Goal: Task Accomplishment & Management: Manage account settings

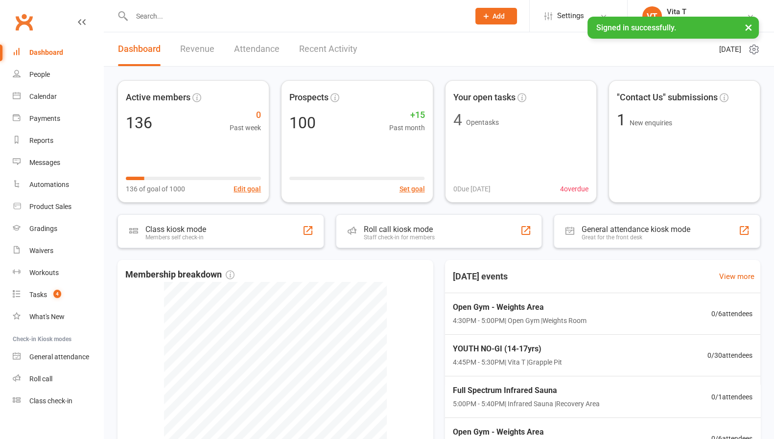
click at [207, 20] on input "text" at bounding box center [296, 16] width 334 height 14
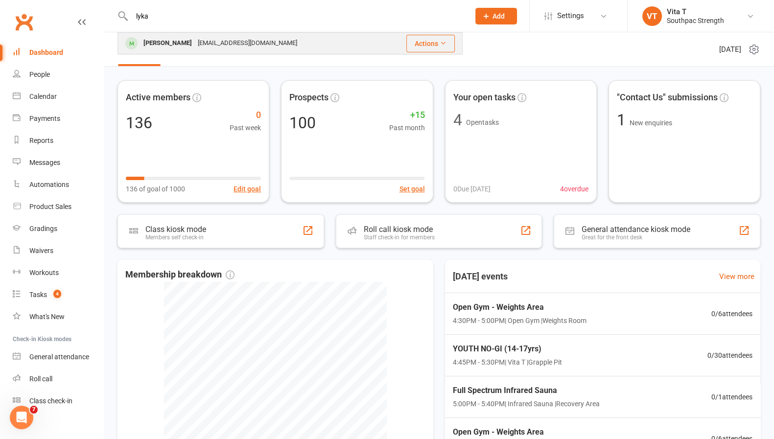
type input "lyka"
click at [211, 47] on div "[EMAIL_ADDRESS][DOMAIN_NAME]" at bounding box center [247, 43] width 105 height 14
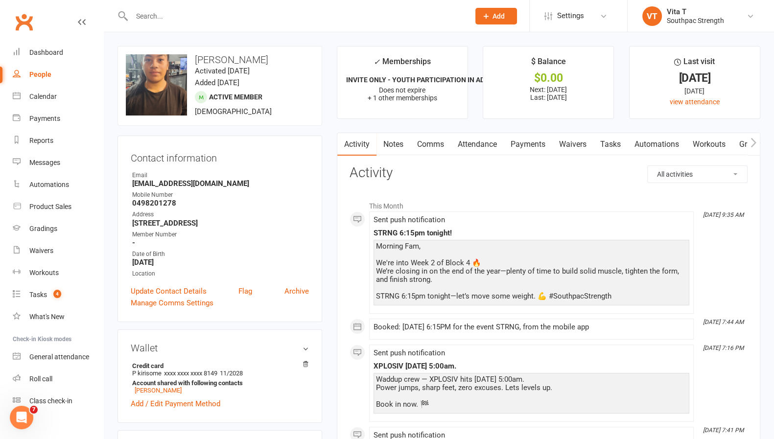
click at [754, 141] on icon "button" at bounding box center [753, 142] width 5 height 9
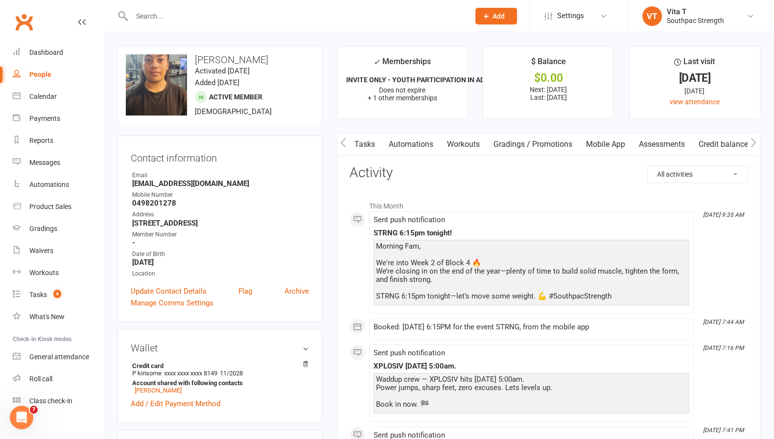
click at [754, 141] on icon "button" at bounding box center [753, 142] width 5 height 9
click at [676, 144] on link "Assessments" at bounding box center [667, 144] width 60 height 23
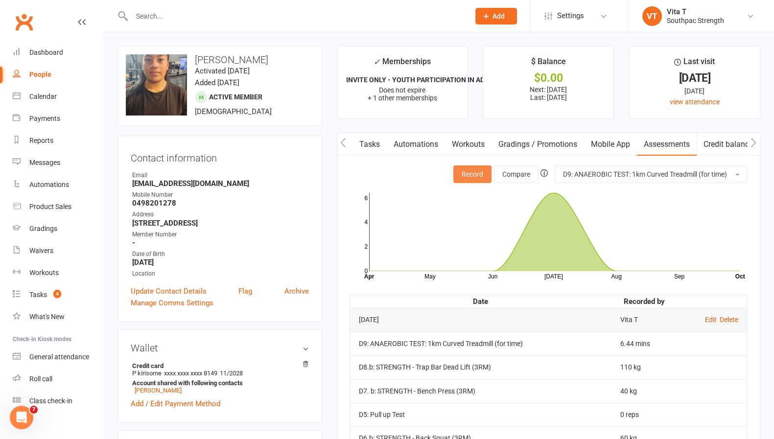
click at [477, 176] on button "Record" at bounding box center [473, 175] width 38 height 18
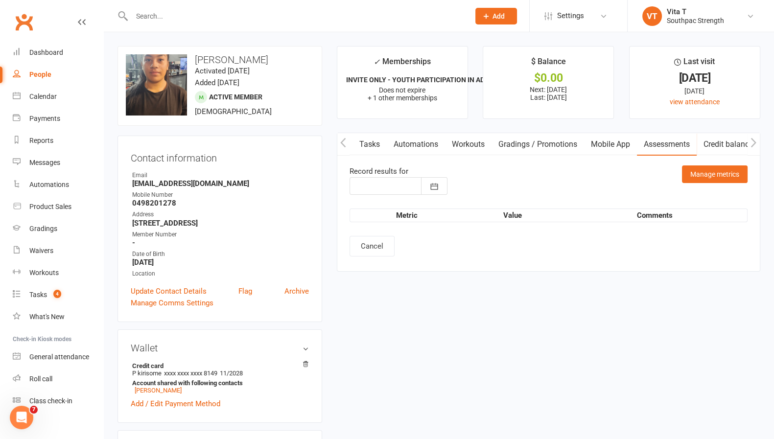
type input "[DATE]"
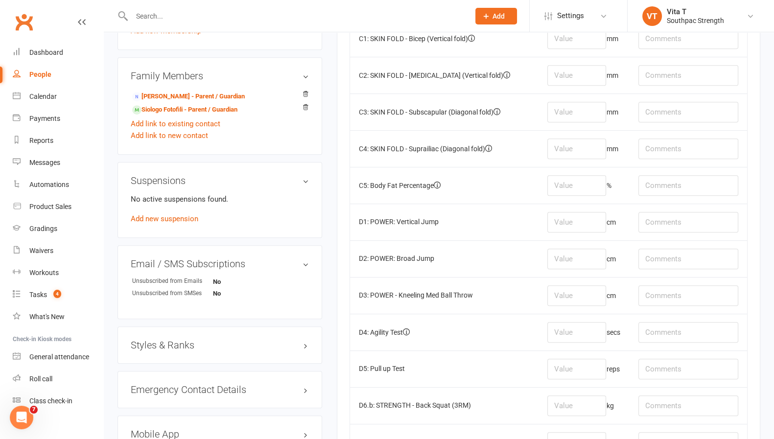
scroll to position [763, 0]
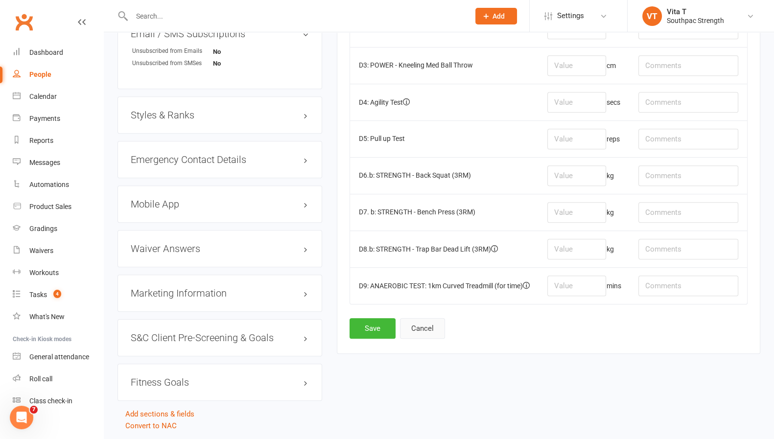
click at [435, 328] on button "Cancel" at bounding box center [422, 328] width 45 height 21
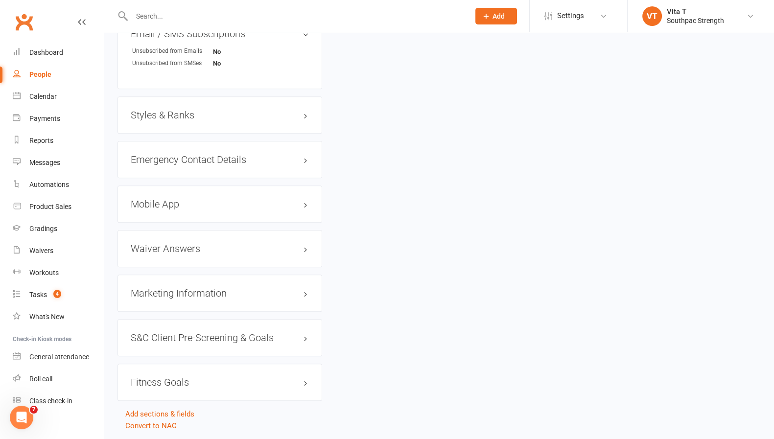
scroll to position [0, 0]
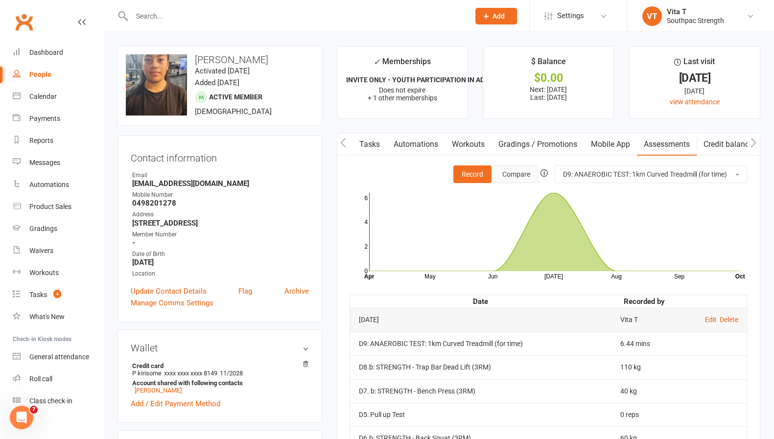
click at [507, 176] on button "Compare" at bounding box center [516, 175] width 45 height 18
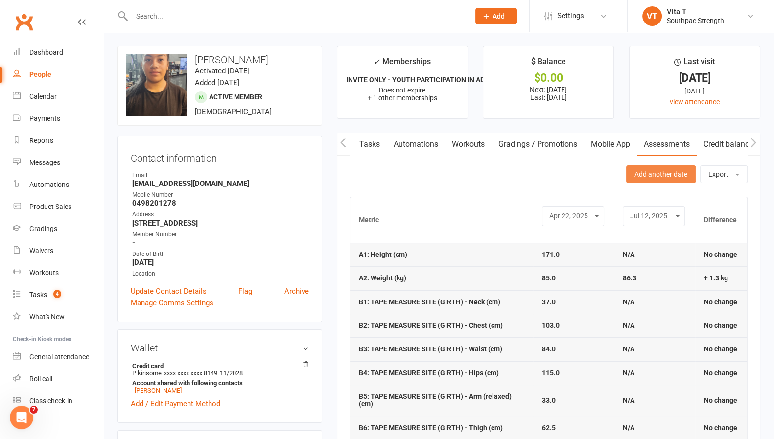
click at [681, 179] on button "Add another date" at bounding box center [661, 175] width 70 height 18
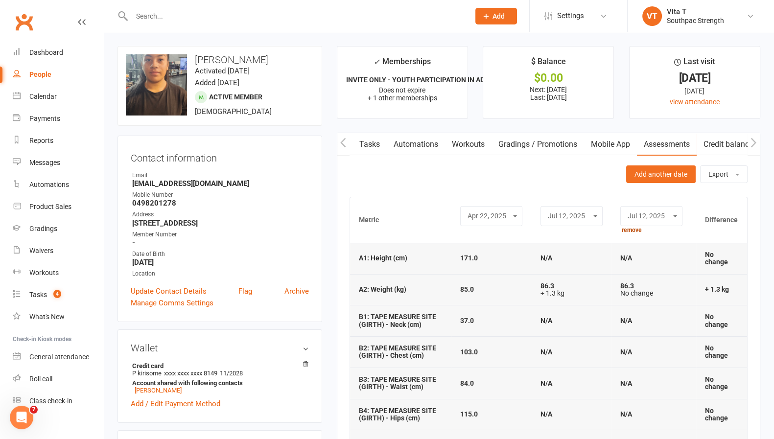
click at [636, 233] on link "remove" at bounding box center [632, 230] width 20 height 7
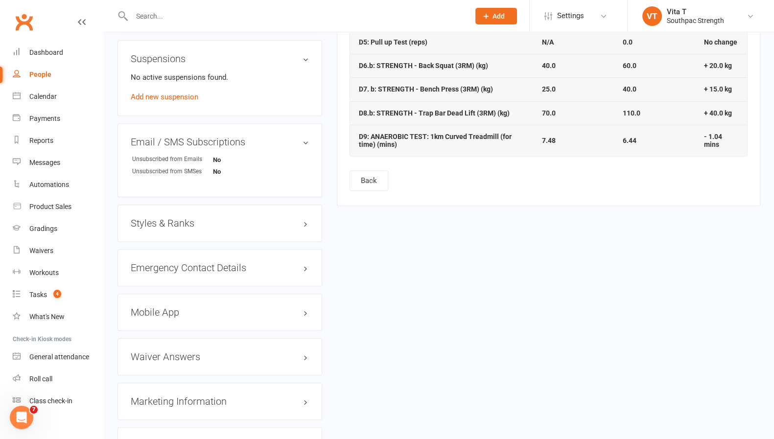
scroll to position [634, 0]
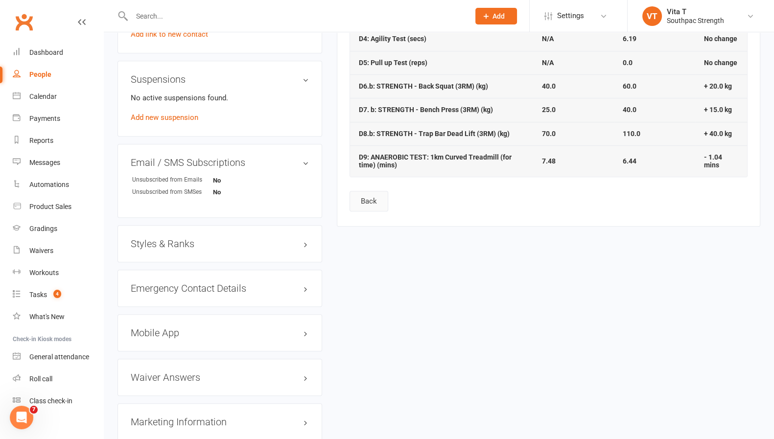
click at [373, 191] on button "Back" at bounding box center [369, 201] width 39 height 21
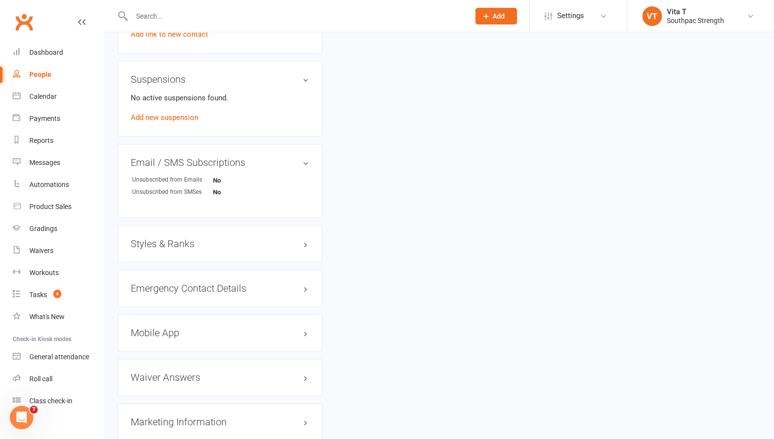
scroll to position [0, 0]
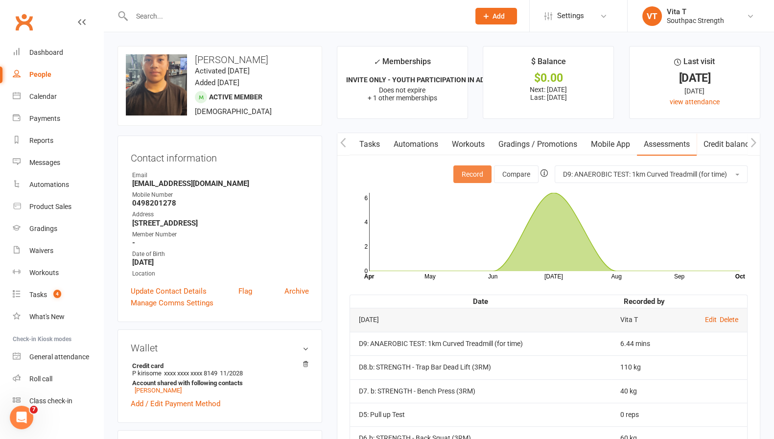
click at [475, 169] on button "Record" at bounding box center [473, 175] width 38 height 18
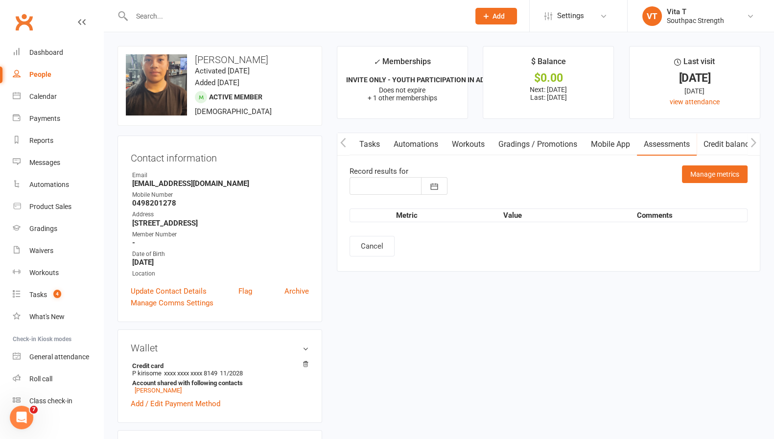
type input "[DATE]"
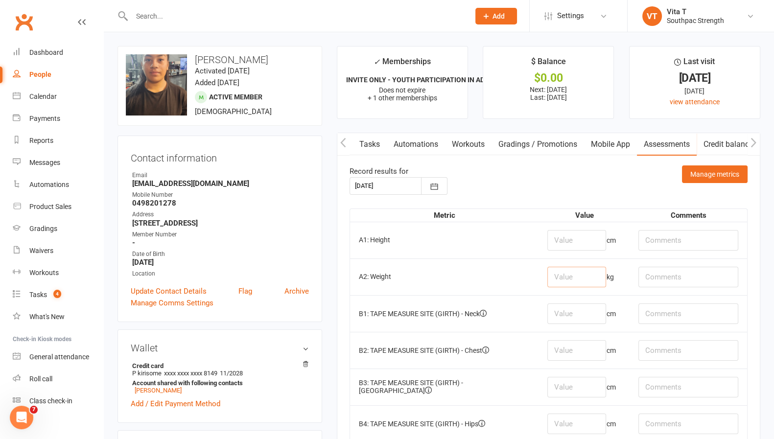
click at [570, 279] on input "number" at bounding box center [577, 277] width 59 height 21
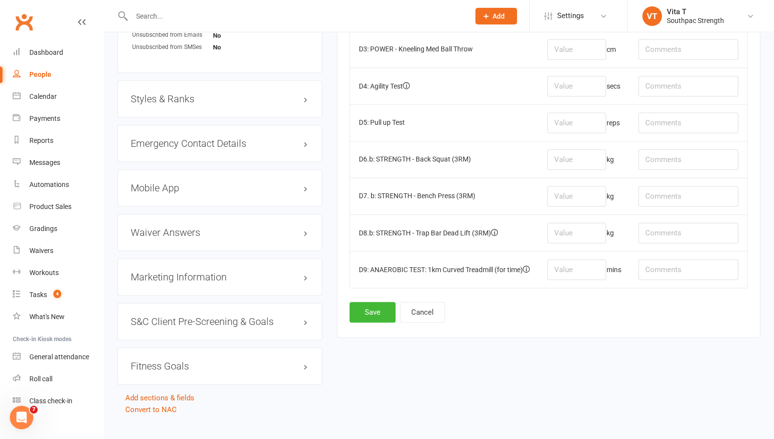
scroll to position [802, 0]
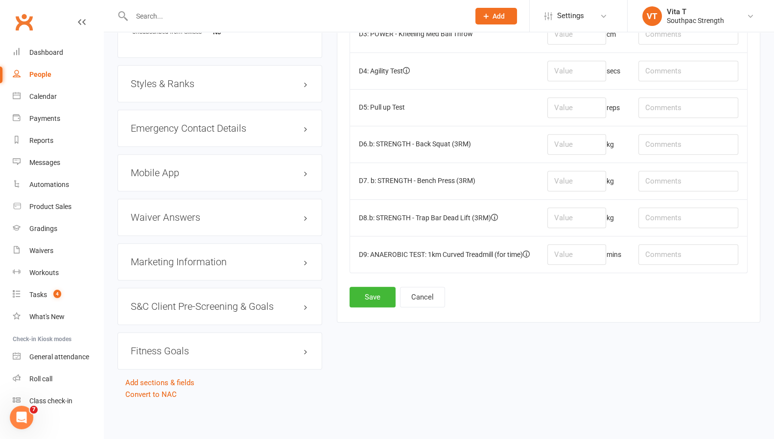
click at [427, 287] on button "Cancel" at bounding box center [422, 297] width 45 height 21
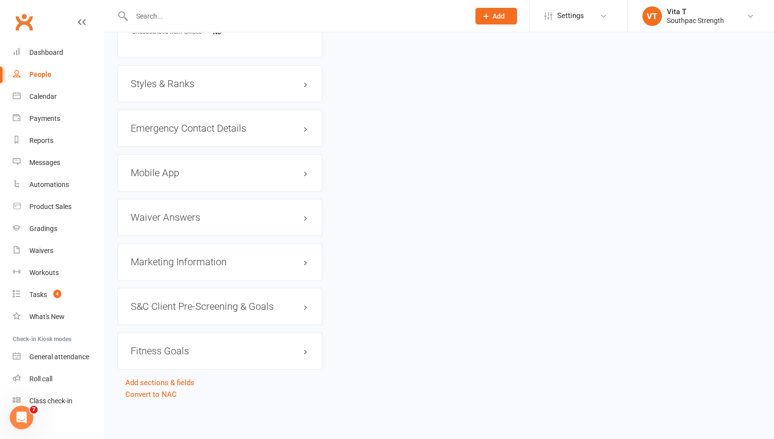
scroll to position [0, 0]
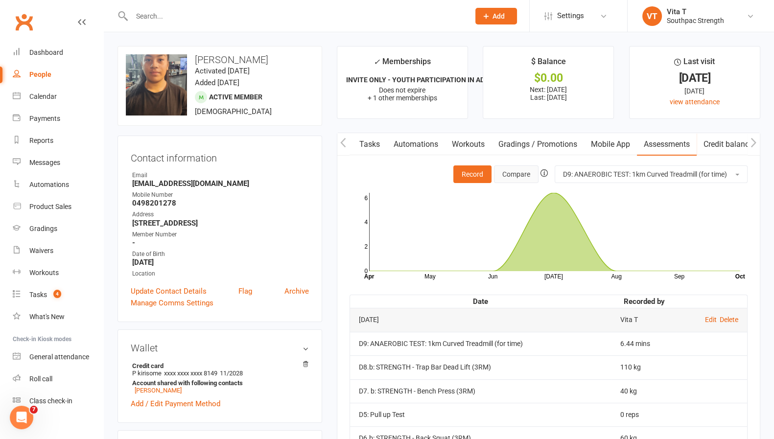
click at [505, 178] on button "Compare" at bounding box center [516, 175] width 45 height 18
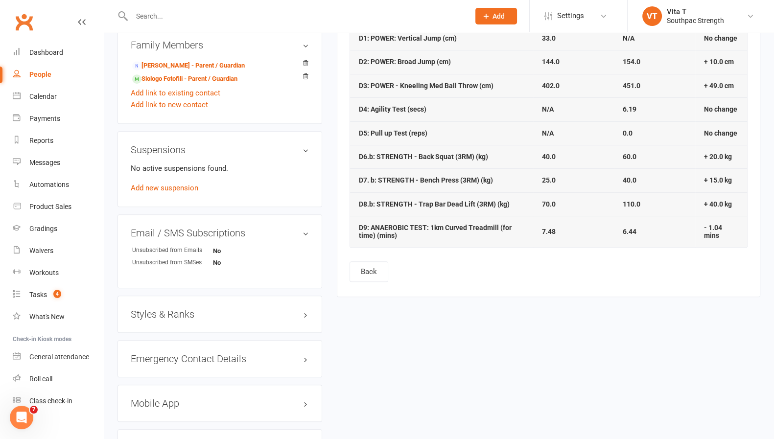
scroll to position [569, 0]
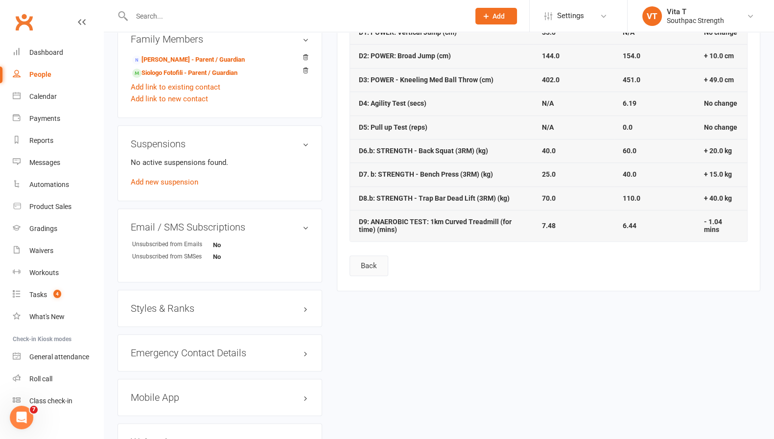
click at [374, 256] on button "Back" at bounding box center [369, 266] width 39 height 21
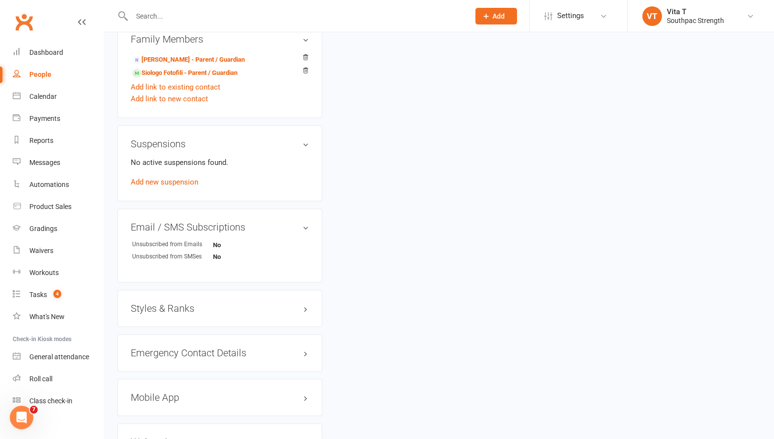
scroll to position [0, 0]
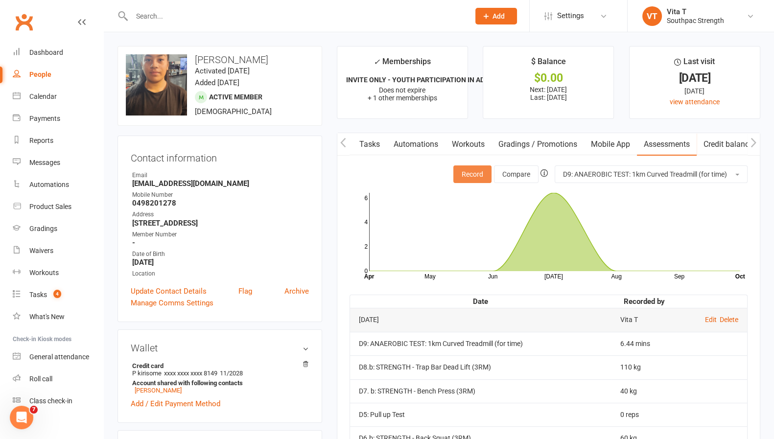
click at [470, 170] on button "Record" at bounding box center [473, 175] width 38 height 18
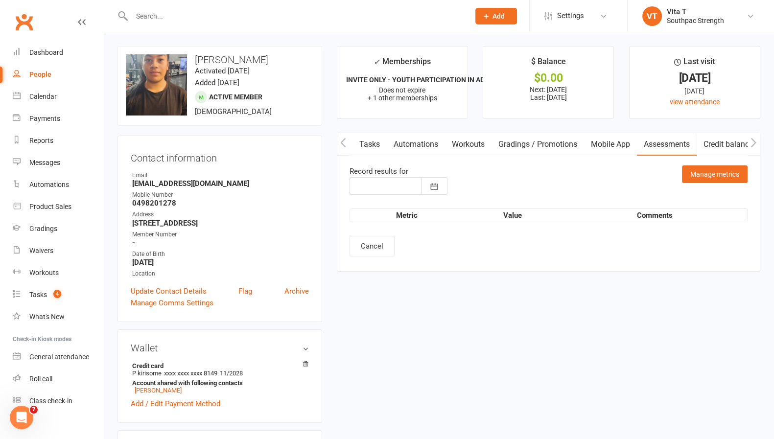
type input "[DATE]"
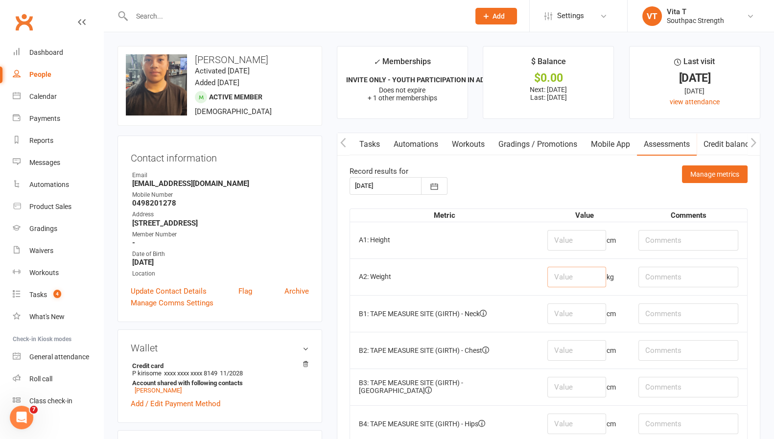
click at [584, 268] on input "number" at bounding box center [577, 277] width 59 height 21
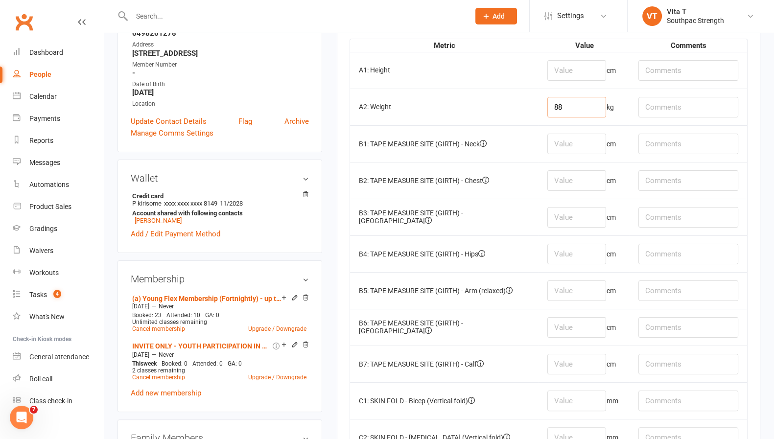
scroll to position [177, 0]
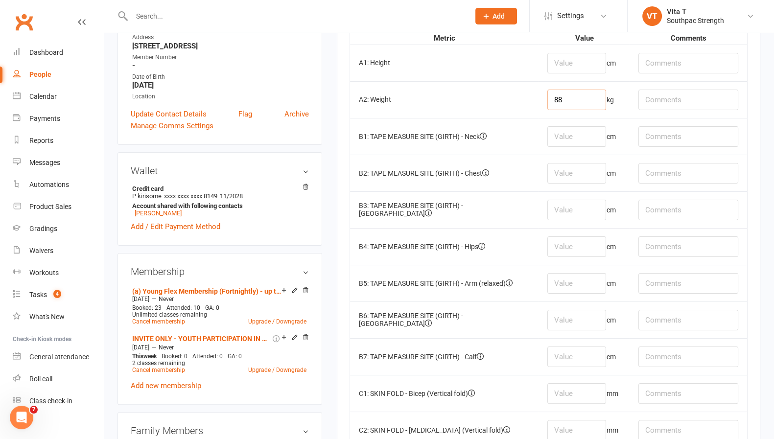
type input "88"
click at [581, 132] on input "number" at bounding box center [577, 136] width 59 height 21
click at [569, 278] on input "number" at bounding box center [577, 283] width 59 height 21
type input "31"
click at [573, 135] on input "number" at bounding box center [577, 136] width 59 height 21
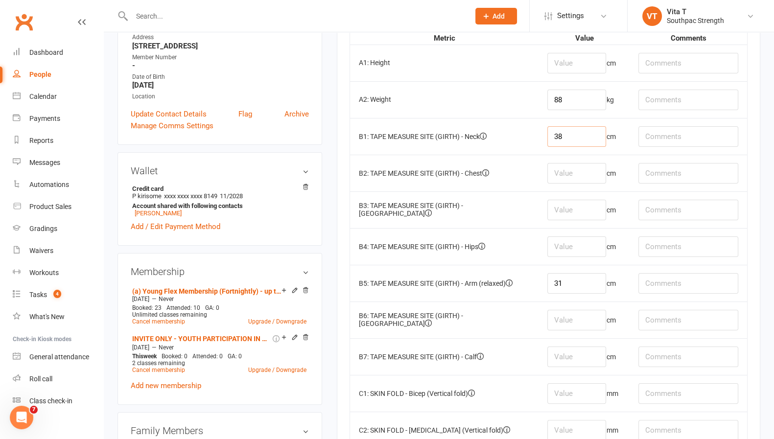
type input "38"
click at [561, 169] on input "number" at bounding box center [577, 173] width 59 height 21
type input "103"
click at [569, 203] on input "number" at bounding box center [577, 210] width 59 height 21
type input "84"
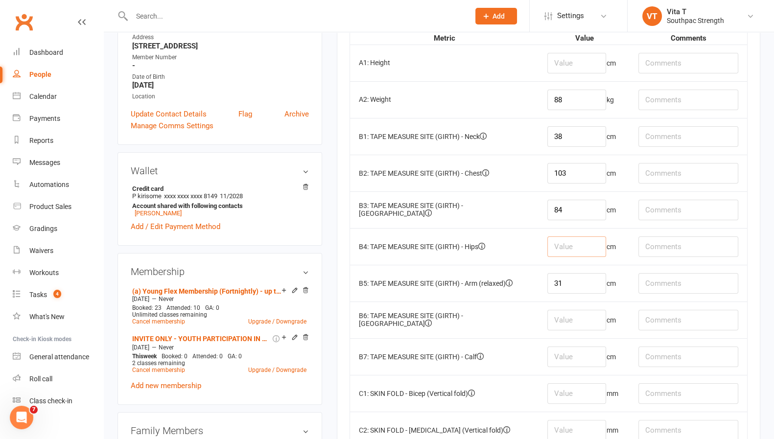
click at [568, 240] on input "number" at bounding box center [577, 247] width 59 height 21
type input "113"
click at [564, 313] on input "number" at bounding box center [577, 320] width 59 height 21
type input "63"
click at [568, 353] on input "number" at bounding box center [577, 357] width 59 height 21
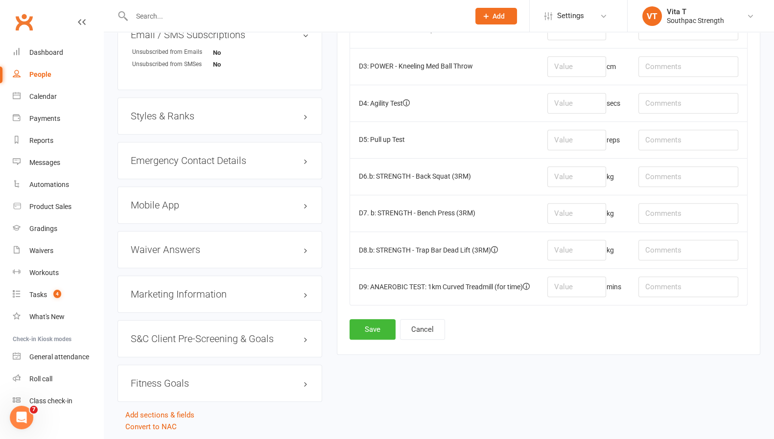
scroll to position [802, 0]
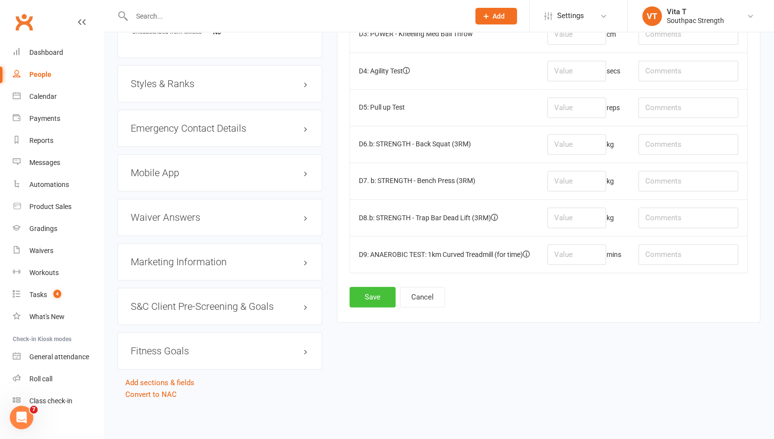
type input "45"
click at [380, 287] on button "Save" at bounding box center [373, 297] width 46 height 21
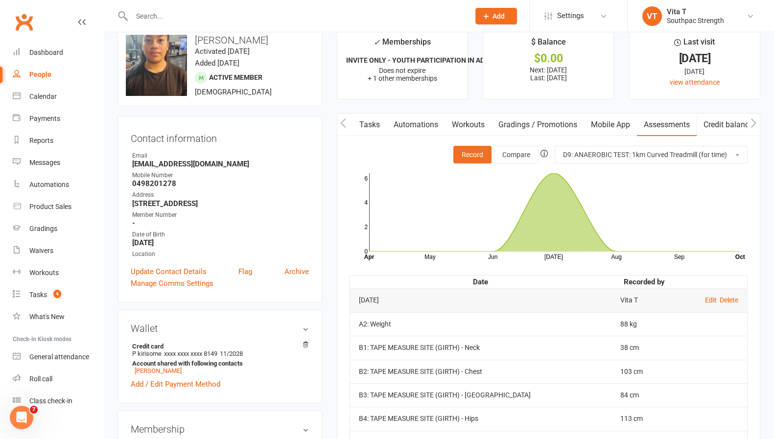
scroll to position [0, 0]
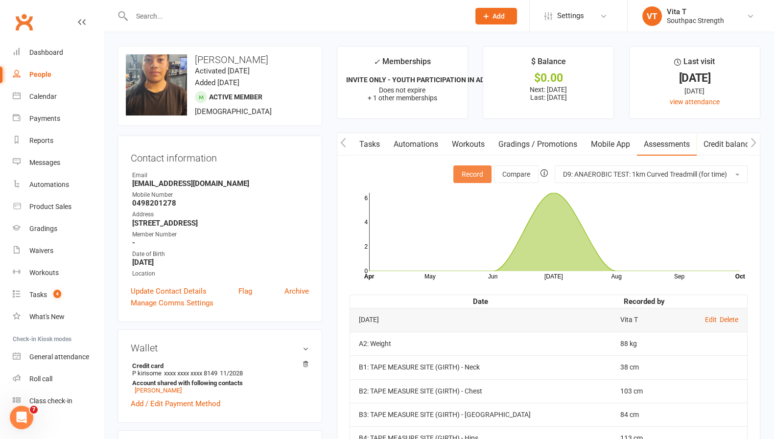
click at [465, 169] on button "Record" at bounding box center [473, 175] width 38 height 18
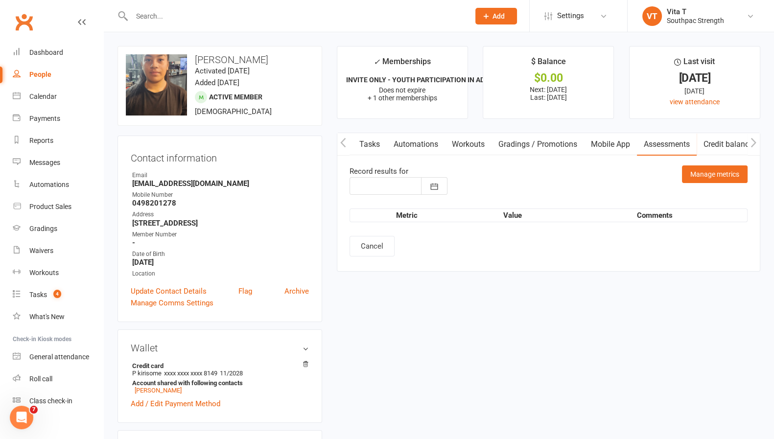
type input "[DATE]"
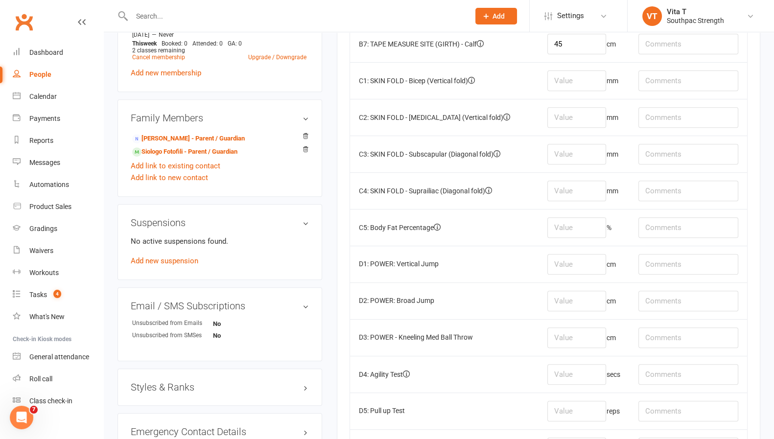
scroll to position [492, 0]
click at [566, 80] on input "number" at bounding box center [577, 79] width 59 height 21
click at [562, 255] on input "number" at bounding box center [577, 263] width 59 height 21
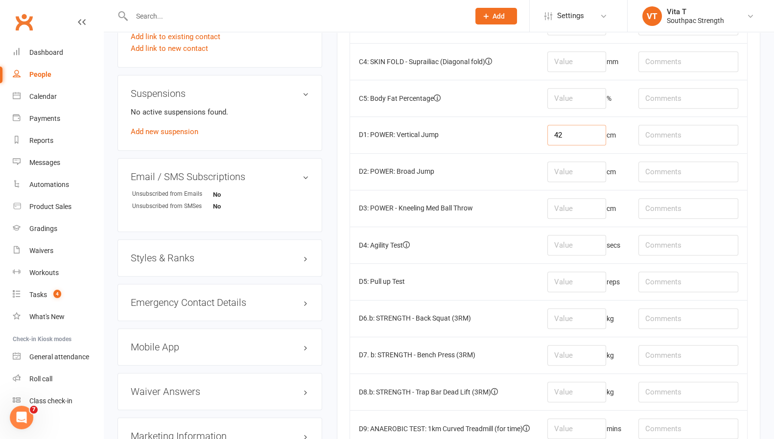
scroll to position [802, 0]
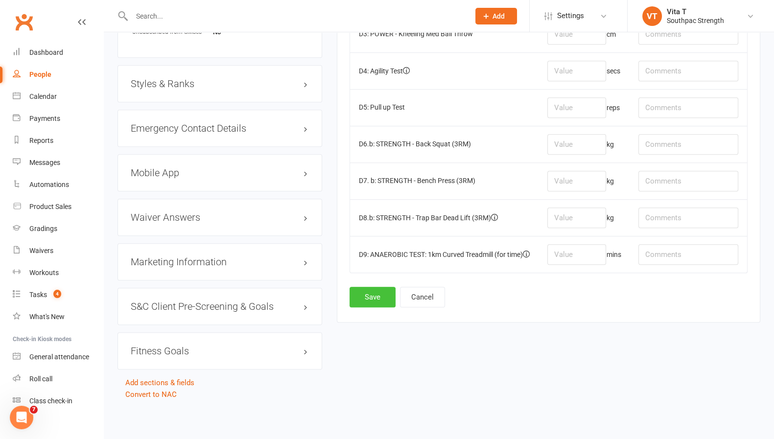
type input "42"
click at [377, 287] on button "Save" at bounding box center [373, 297] width 46 height 21
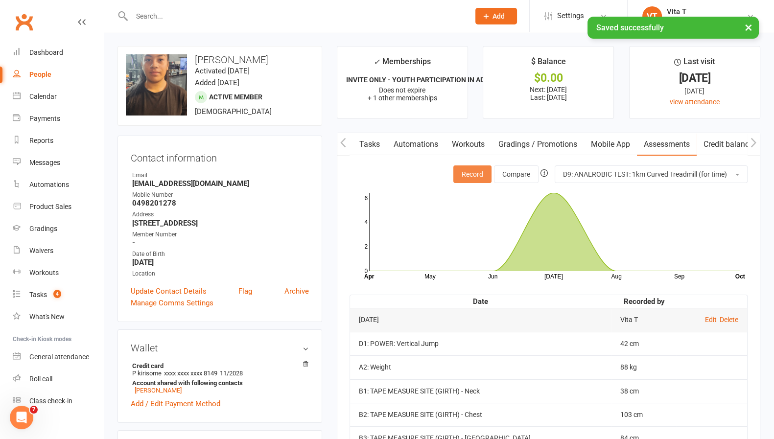
click at [458, 182] on button "Record" at bounding box center [473, 175] width 38 height 18
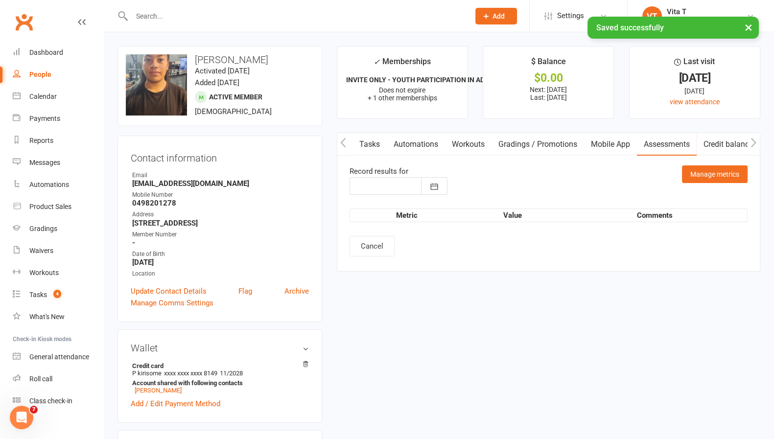
type input "[DATE]"
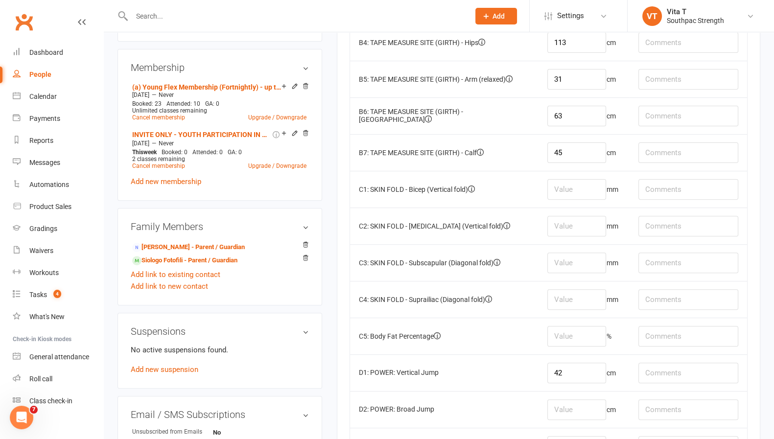
scroll to position [398, 0]
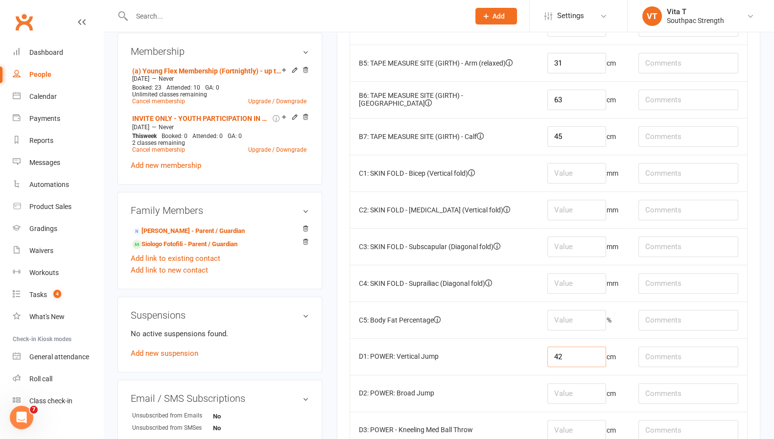
click at [577, 354] on input "42" at bounding box center [577, 357] width 59 height 21
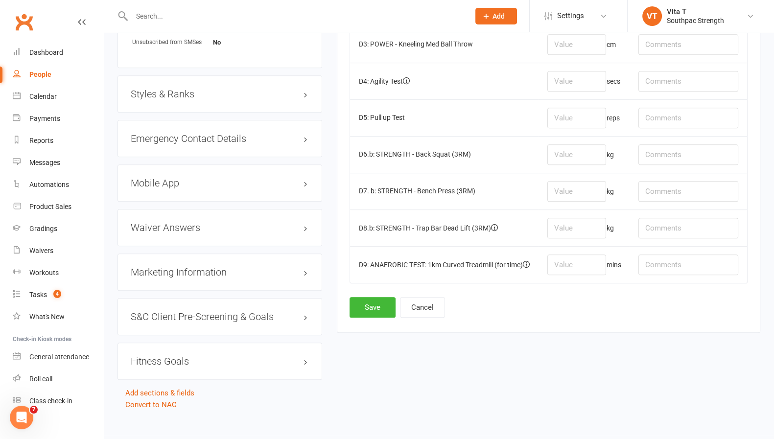
scroll to position [802, 0]
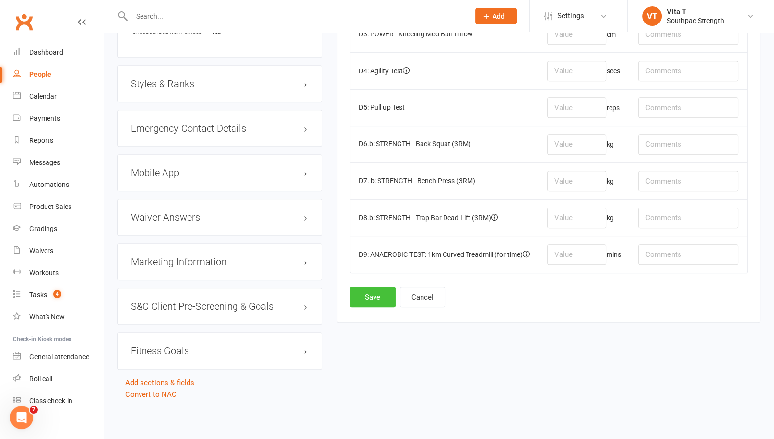
type input "43.5"
click at [386, 287] on button "Save" at bounding box center [373, 297] width 46 height 21
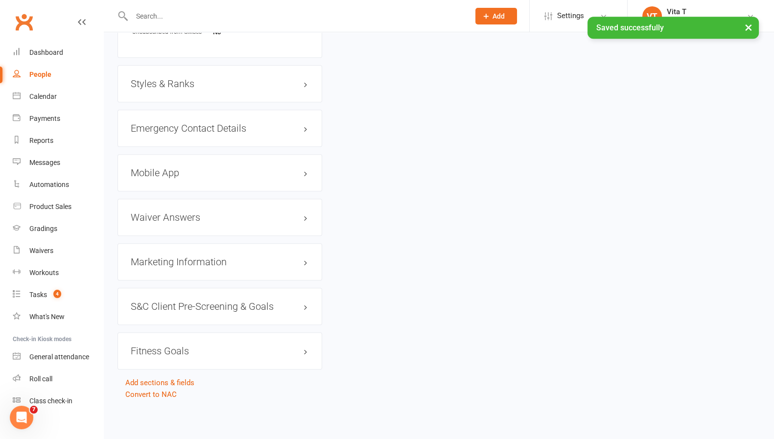
scroll to position [0, 0]
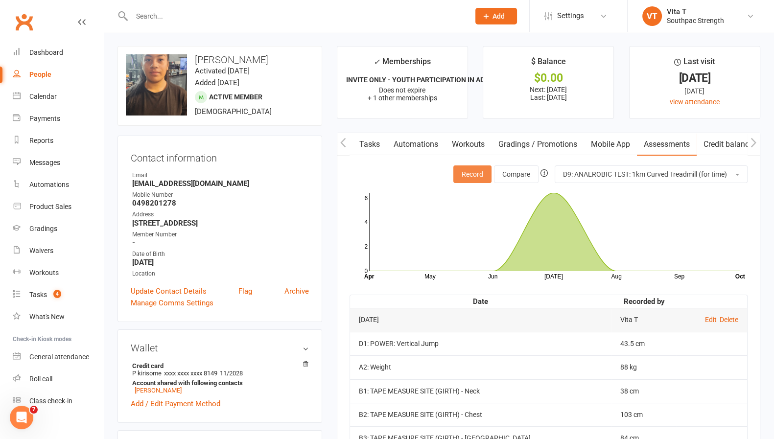
click at [478, 175] on button "Record" at bounding box center [473, 175] width 38 height 18
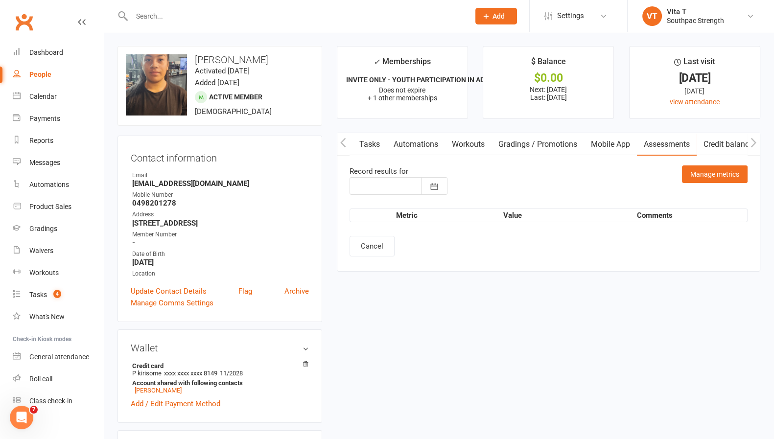
type input "[DATE]"
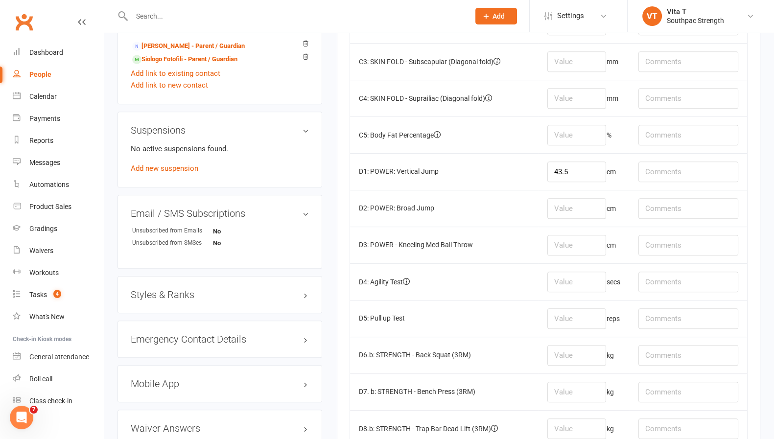
scroll to position [579, 0]
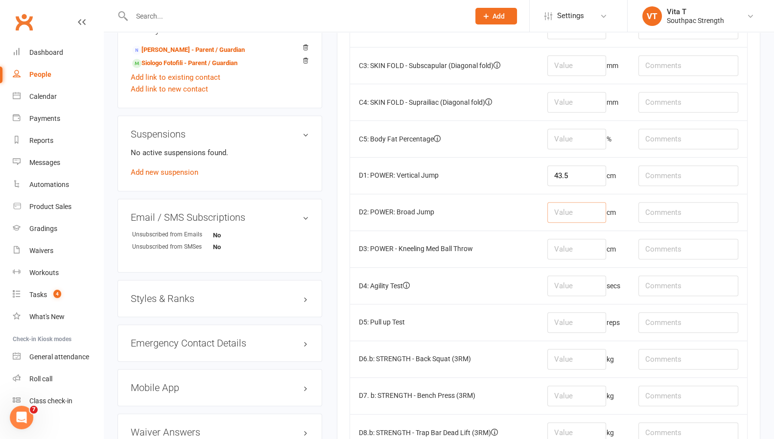
click at [585, 203] on input "number" at bounding box center [577, 212] width 59 height 21
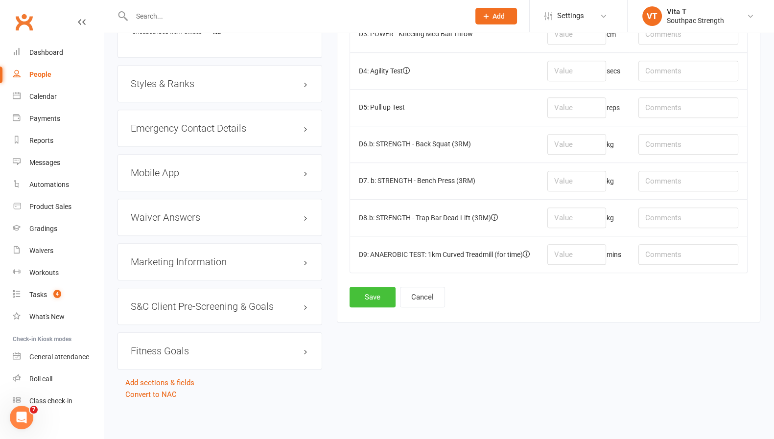
type input "141"
click at [379, 287] on button "Save" at bounding box center [373, 297] width 46 height 21
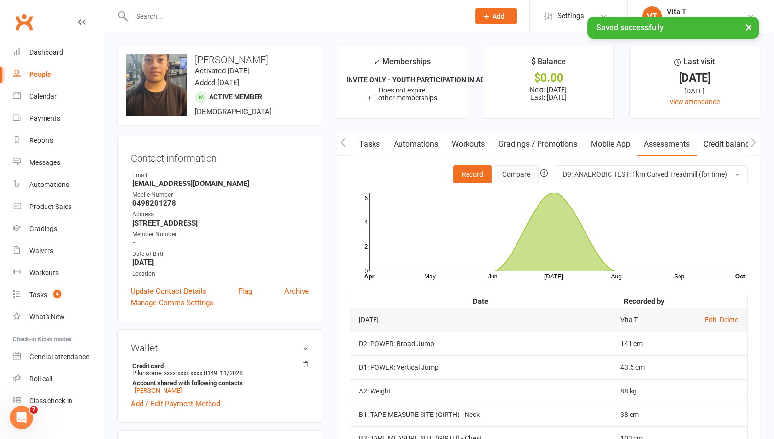
click at [520, 170] on button "Compare" at bounding box center [516, 175] width 45 height 18
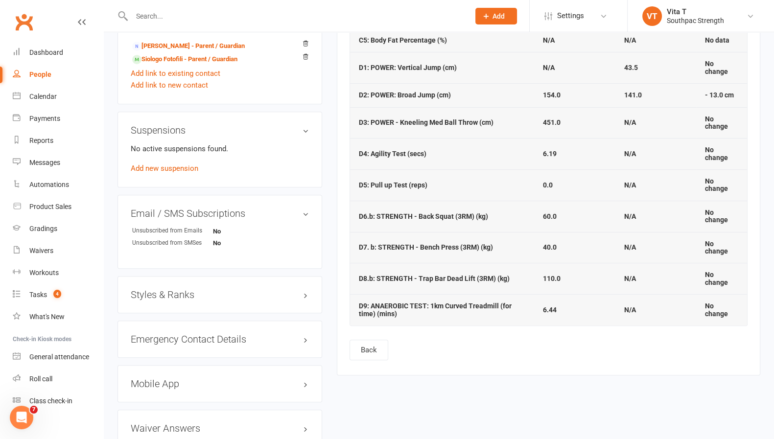
scroll to position [587, 0]
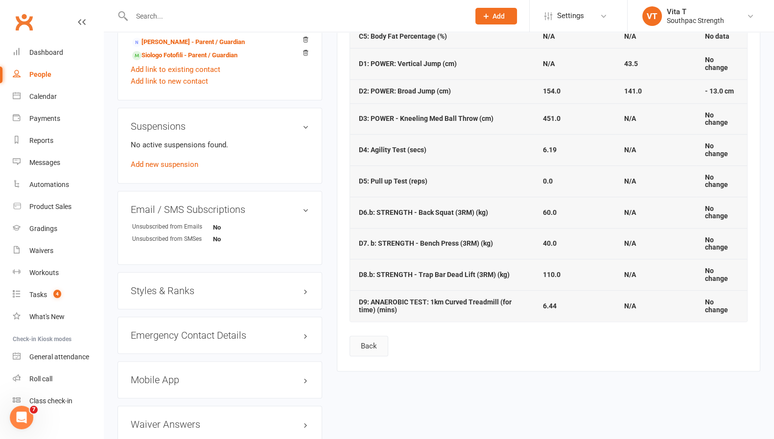
click at [372, 336] on button "Back" at bounding box center [369, 346] width 39 height 21
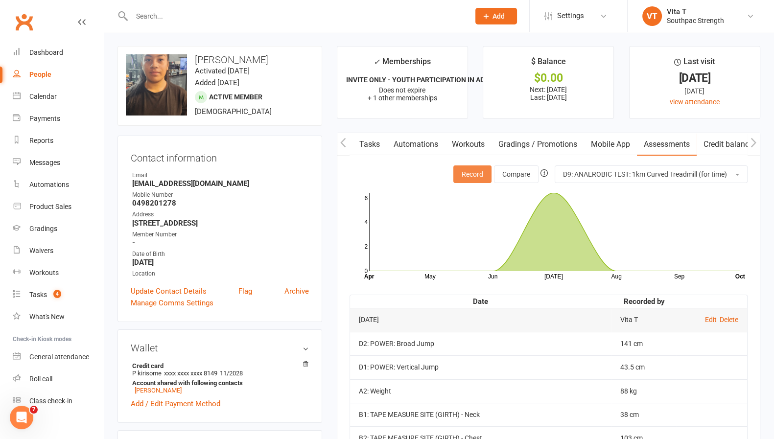
click at [462, 175] on button "Record" at bounding box center [473, 175] width 38 height 18
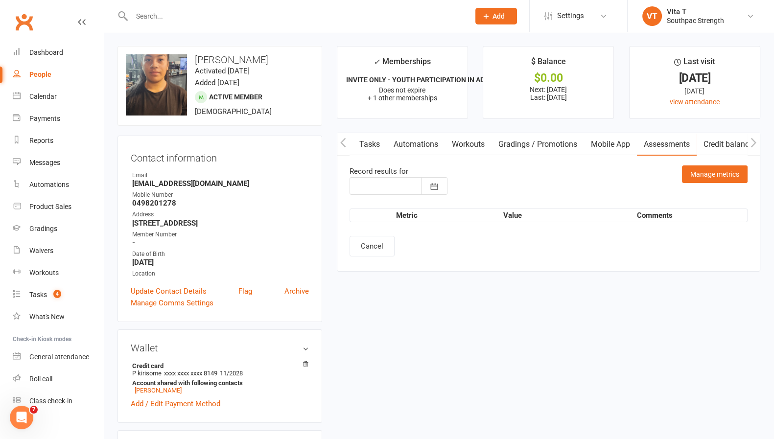
type input "[DATE]"
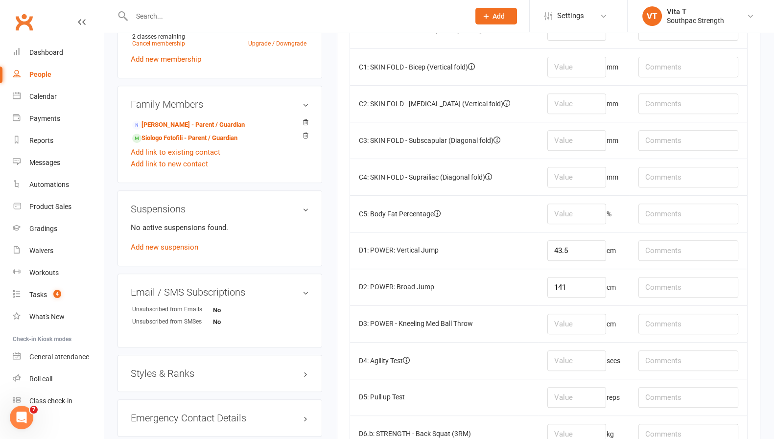
scroll to position [507, 0]
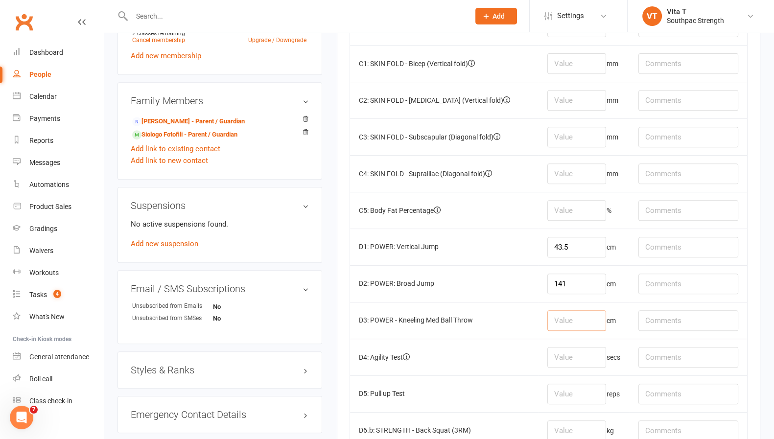
click at [577, 323] on input "number" at bounding box center [577, 321] width 59 height 21
type input "5"
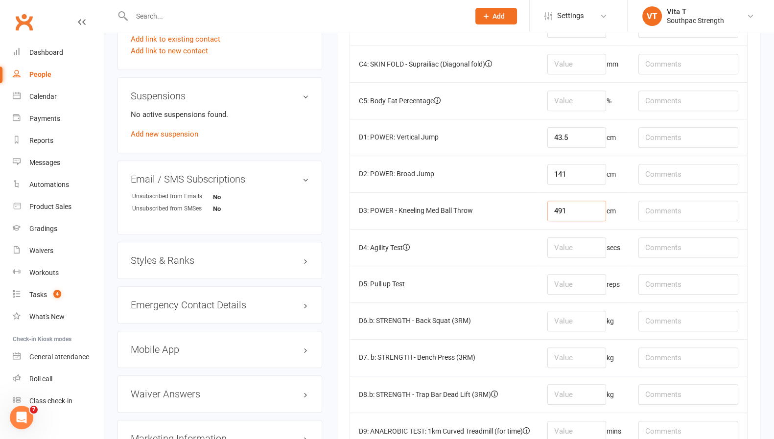
scroll to position [802, 0]
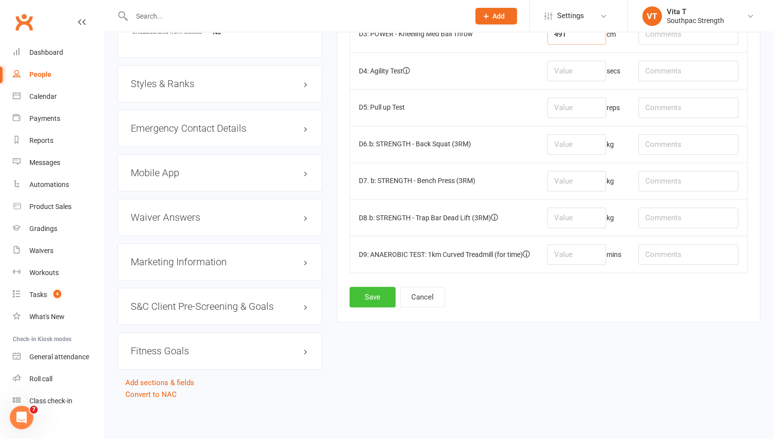
type input "491"
click at [370, 287] on button "Save" at bounding box center [373, 297] width 46 height 21
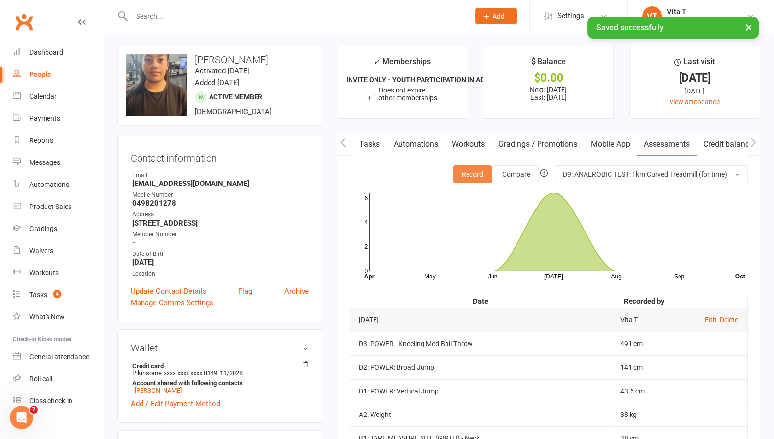
click at [477, 179] on button "Record" at bounding box center [473, 175] width 38 height 18
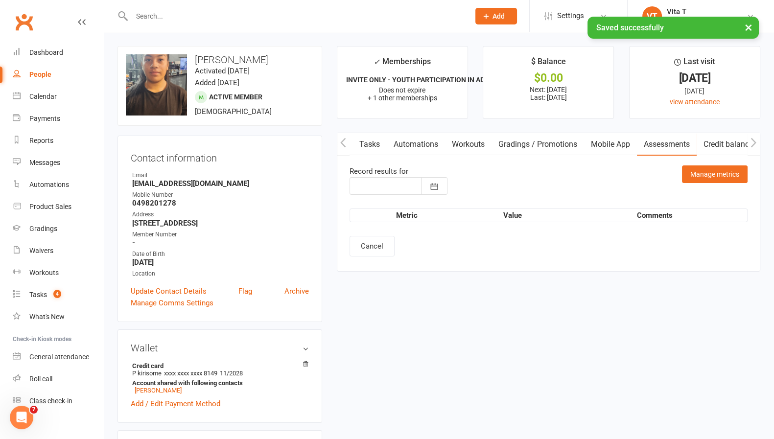
type input "[DATE]"
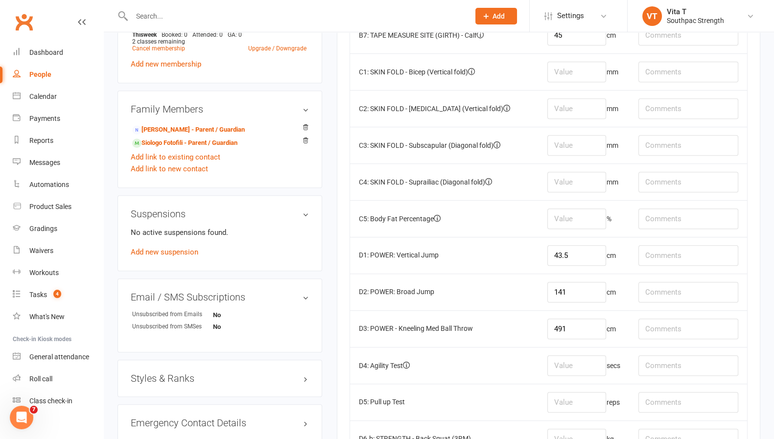
scroll to position [502, 0]
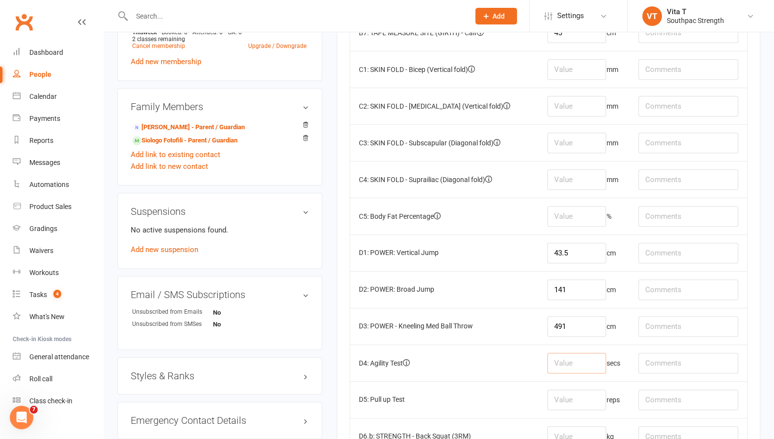
click at [563, 356] on input "number" at bounding box center [577, 363] width 59 height 21
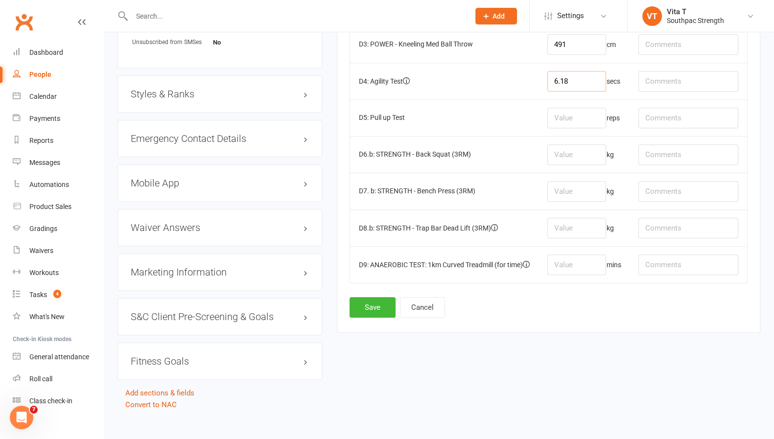
scroll to position [802, 0]
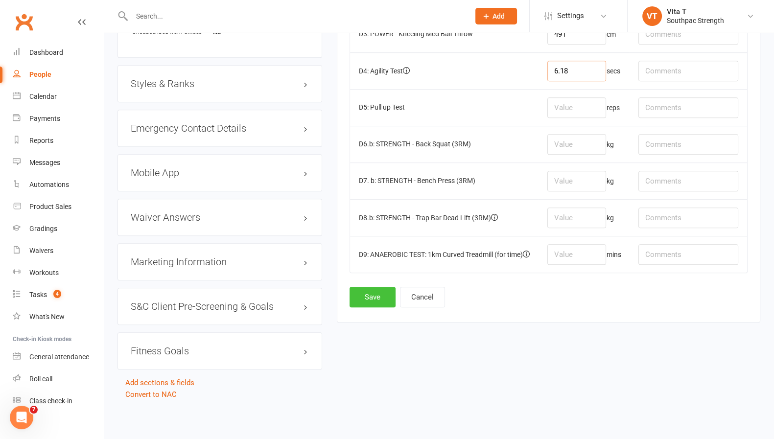
type input "6.18"
click at [373, 287] on button "Save" at bounding box center [373, 297] width 46 height 21
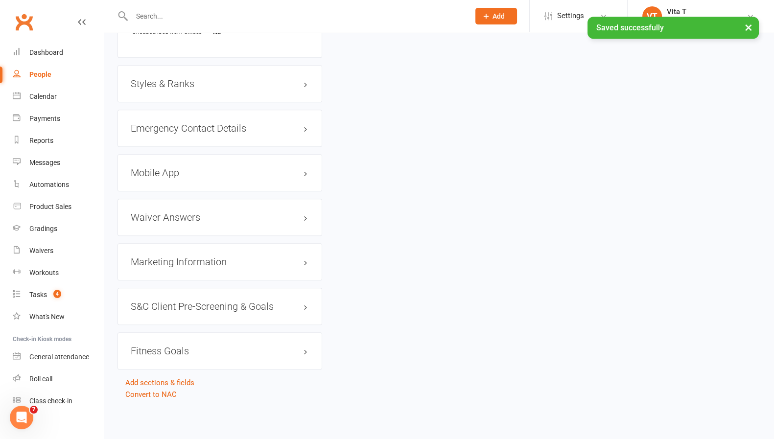
scroll to position [0, 0]
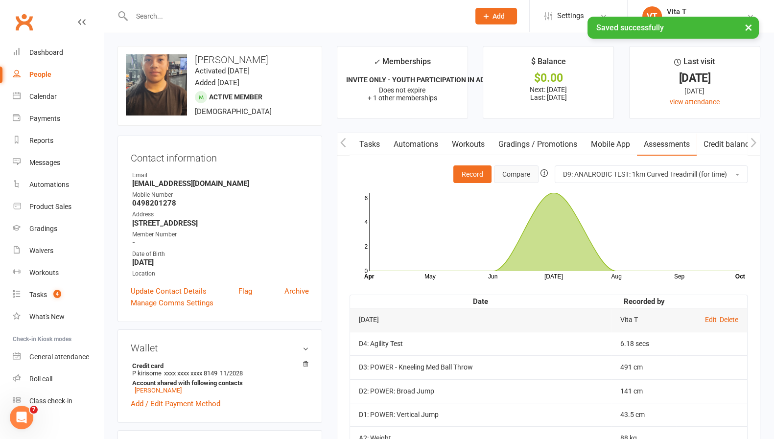
click at [526, 172] on button "Compare" at bounding box center [516, 175] width 45 height 18
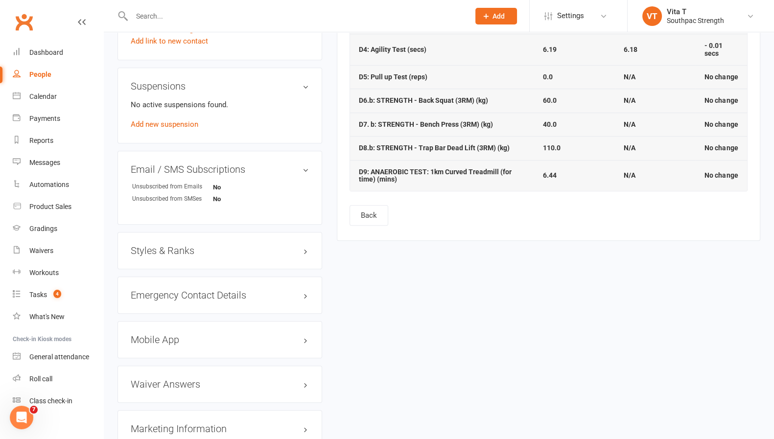
scroll to position [552, 0]
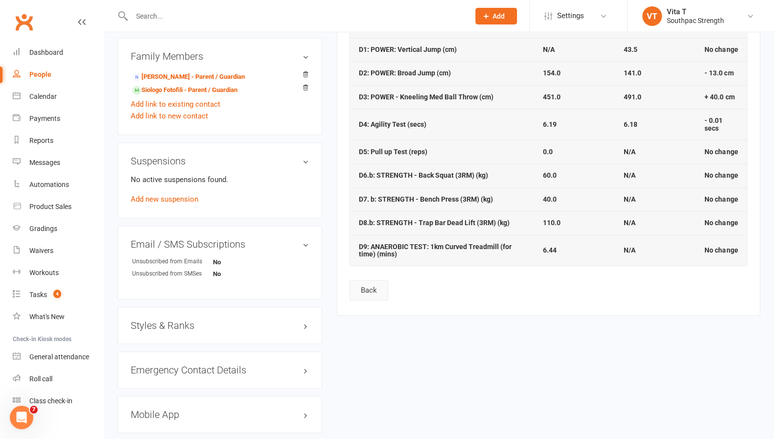
click at [376, 284] on button "Back" at bounding box center [369, 290] width 39 height 21
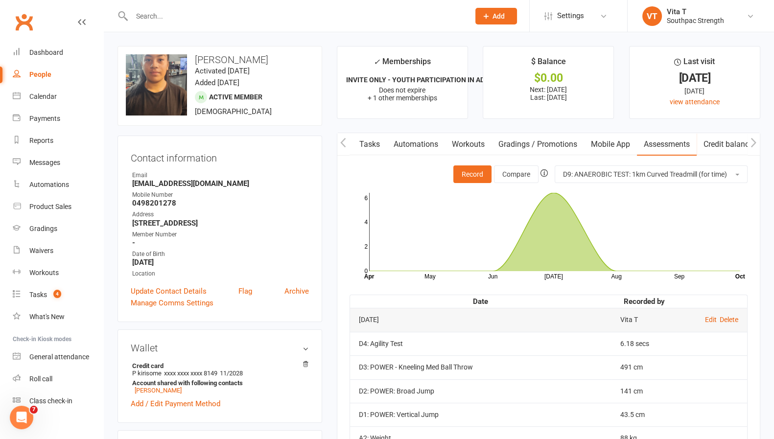
click at [459, 183] on icon "May Jun [DATE] Aug Sep Month Apr Oct 0 2 4 6" at bounding box center [549, 232] width 398 height 98
click at [463, 174] on button "Record" at bounding box center [473, 175] width 38 height 18
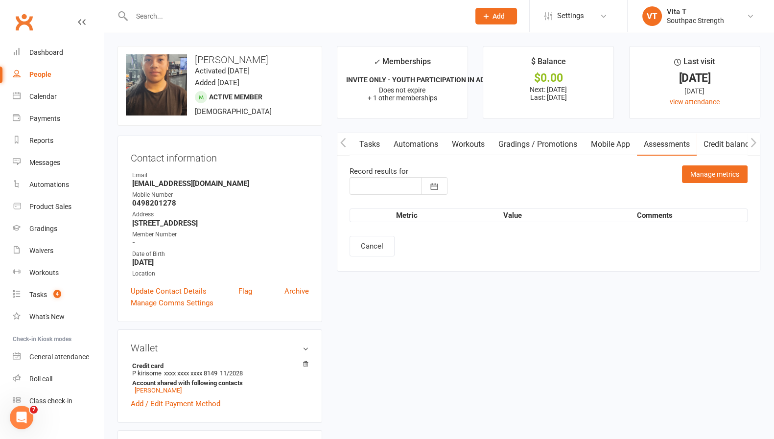
type input "[DATE]"
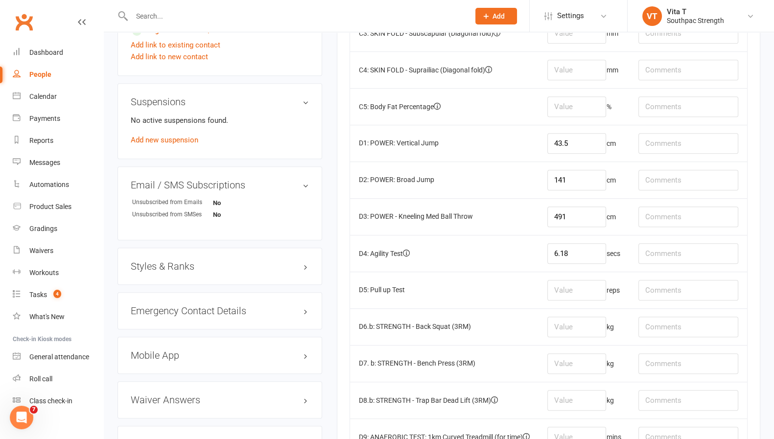
scroll to position [615, 0]
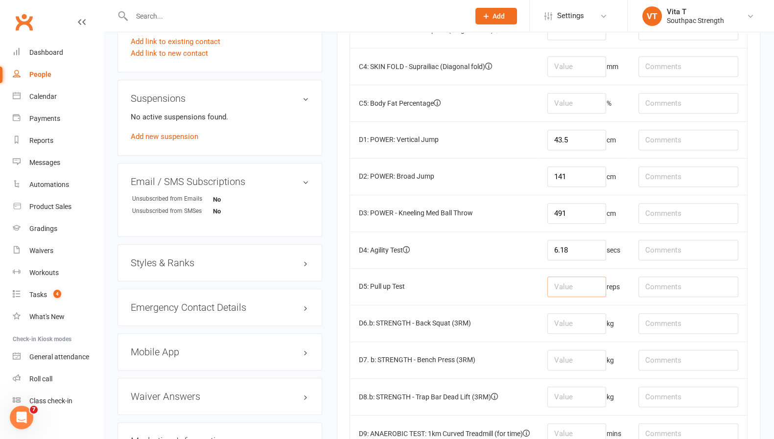
click at [568, 282] on input "number" at bounding box center [577, 287] width 59 height 21
type input "0"
click at [563, 321] on input "number" at bounding box center [577, 323] width 59 height 21
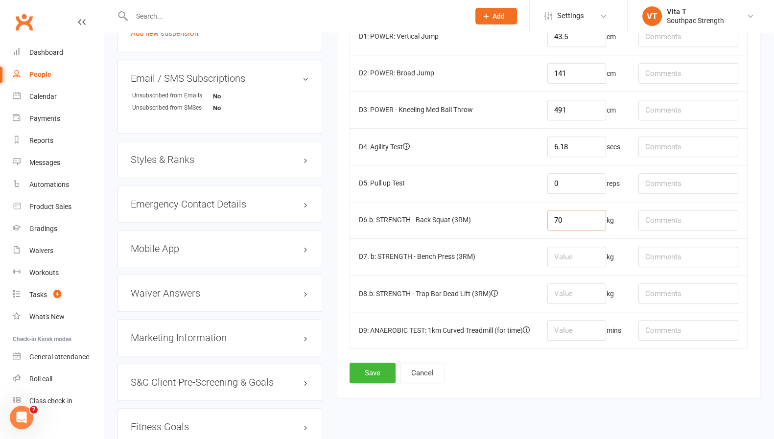
scroll to position [722, 0]
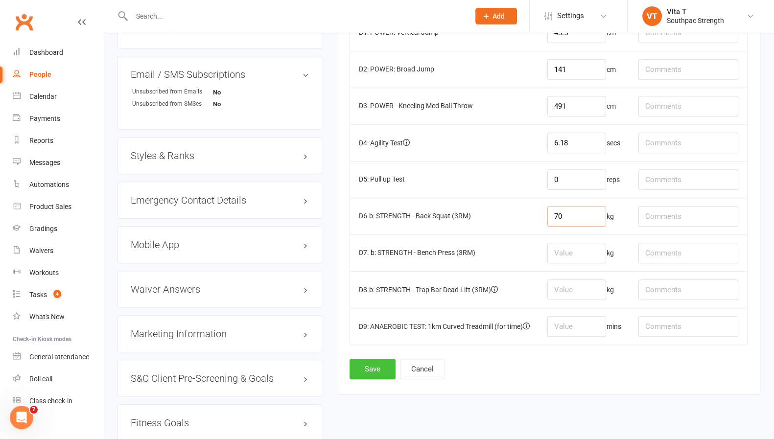
type input "70"
click at [359, 359] on button "Save" at bounding box center [373, 369] width 46 height 21
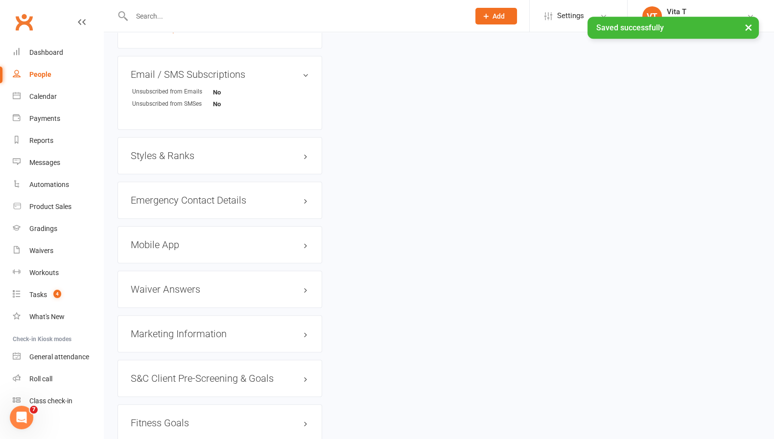
scroll to position [0, 0]
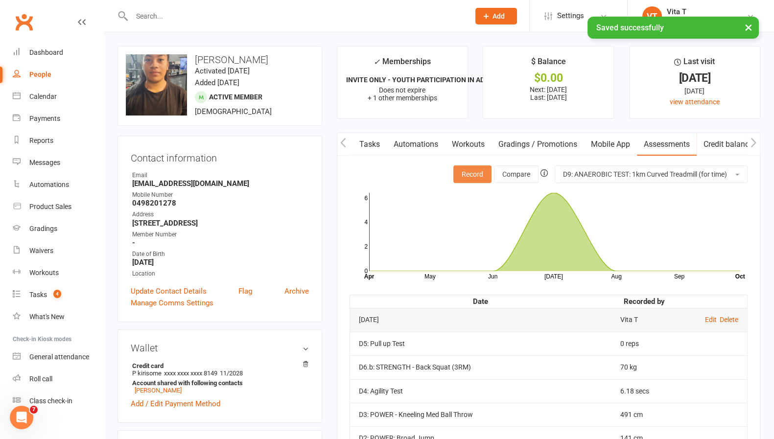
click at [465, 169] on button "Record" at bounding box center [473, 175] width 38 height 18
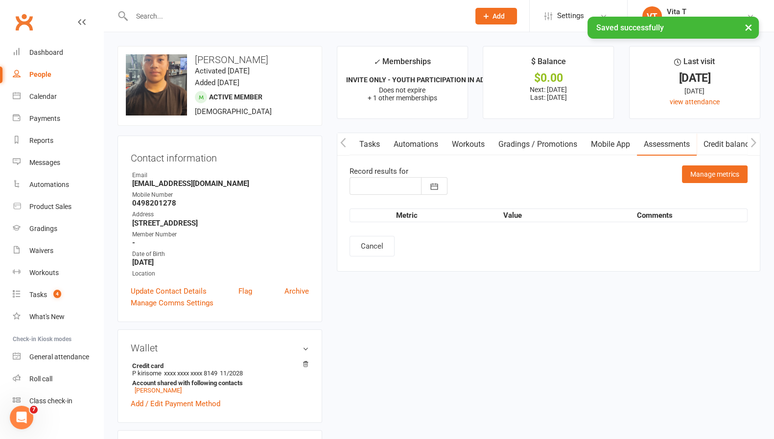
type input "[DATE]"
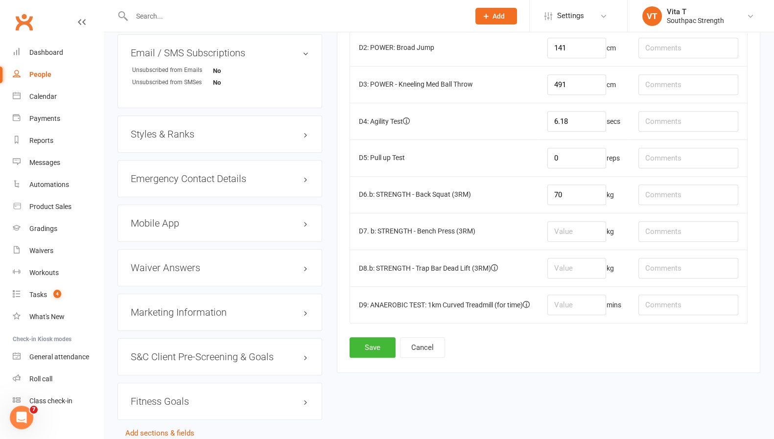
scroll to position [747, 0]
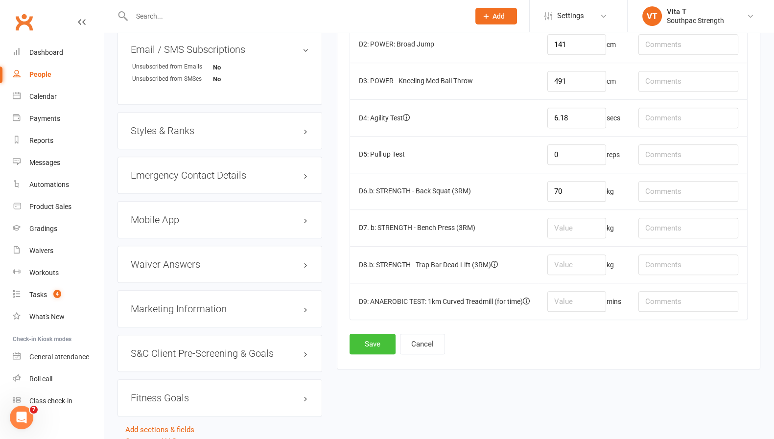
click at [365, 337] on button "Save" at bounding box center [373, 344] width 46 height 21
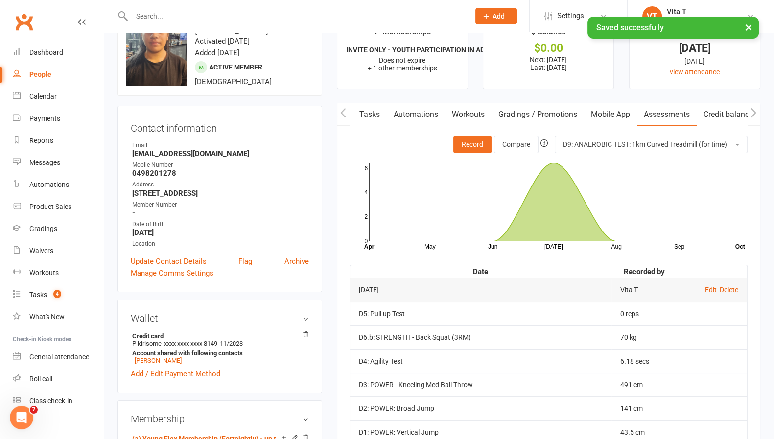
scroll to position [24, 0]
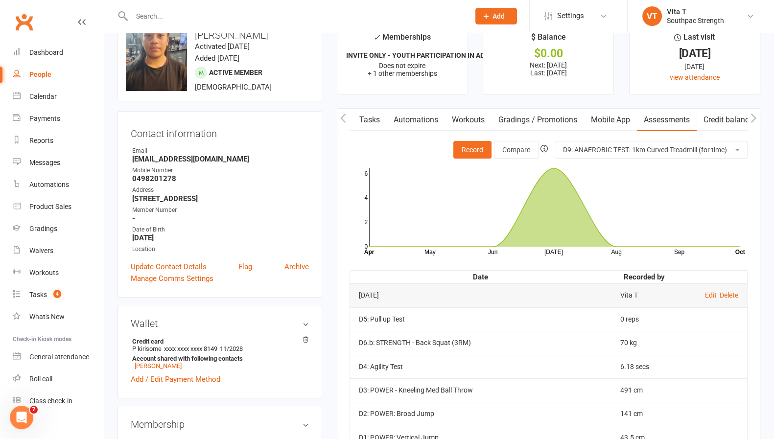
click at [528, 130] on link "Gradings / Promotions" at bounding box center [538, 120] width 93 height 23
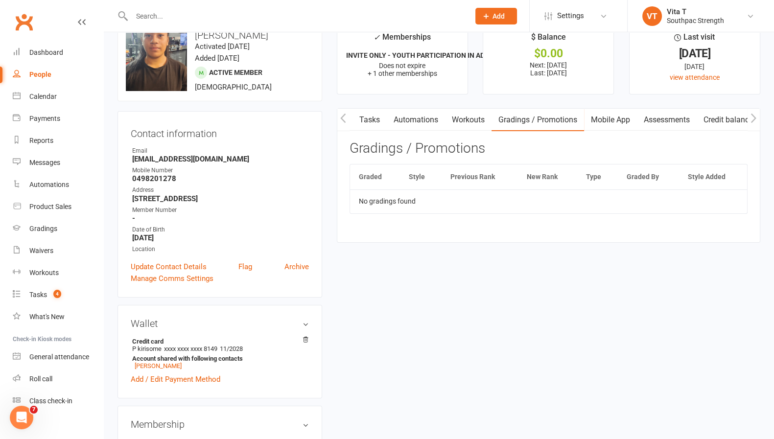
click at [644, 124] on link "Assessments" at bounding box center [667, 120] width 60 height 23
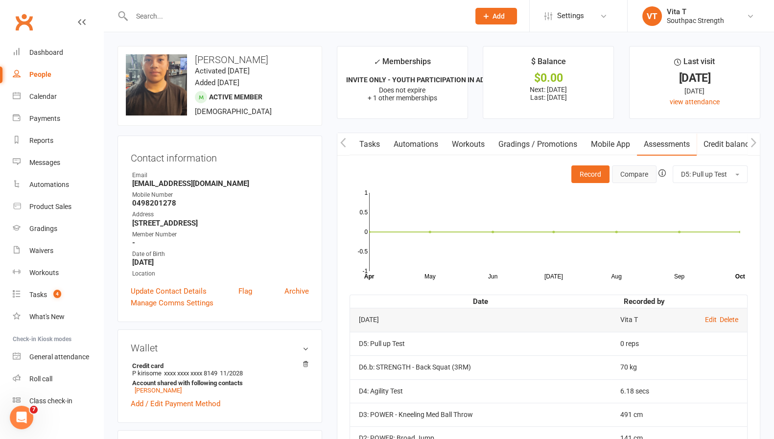
click at [625, 176] on button "Compare" at bounding box center [634, 175] width 45 height 18
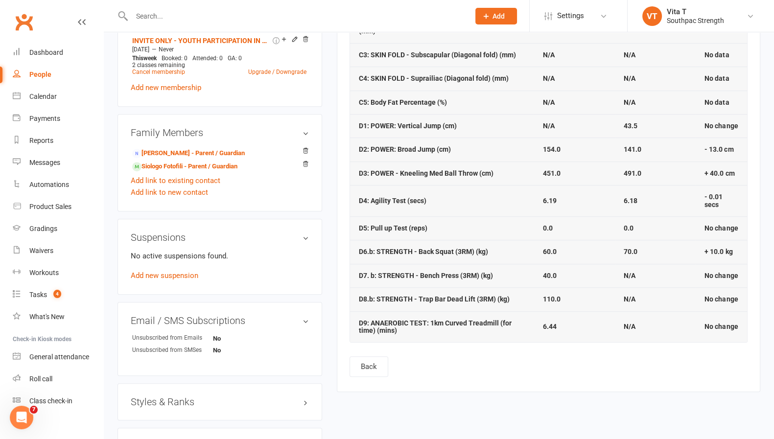
scroll to position [480, 0]
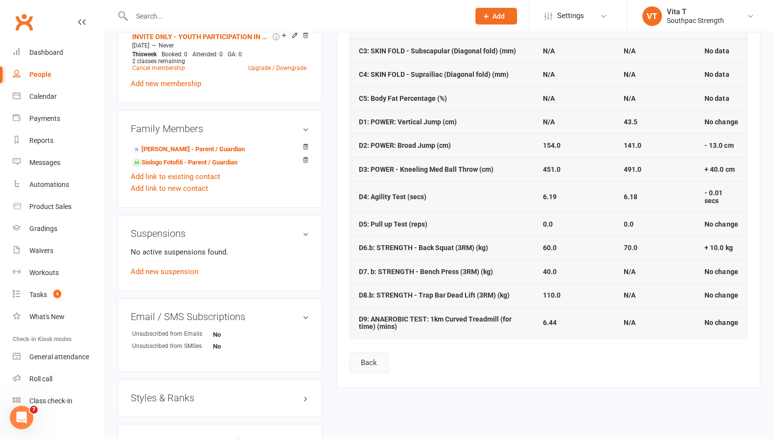
click at [357, 353] on button "Back" at bounding box center [369, 363] width 39 height 21
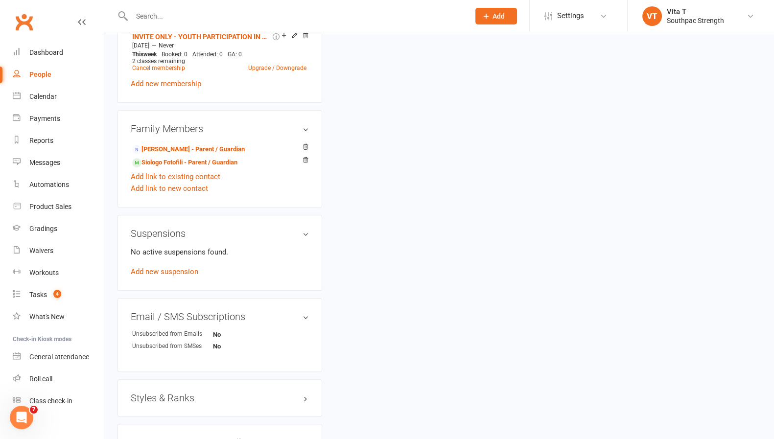
scroll to position [0, 0]
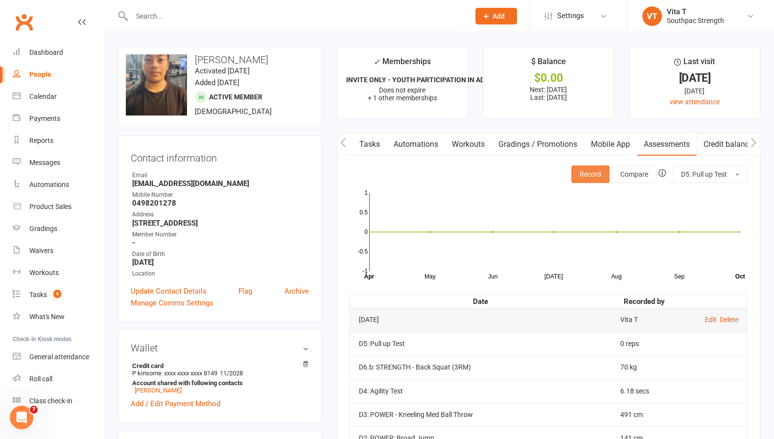
click at [591, 180] on button "Record" at bounding box center [591, 175] width 38 height 18
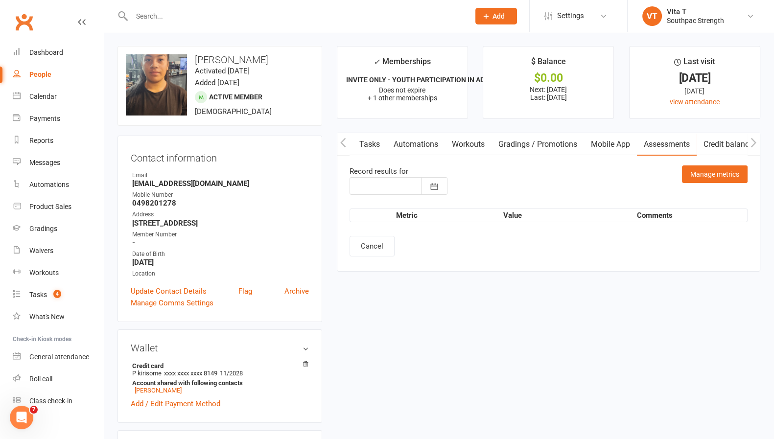
type input "[DATE]"
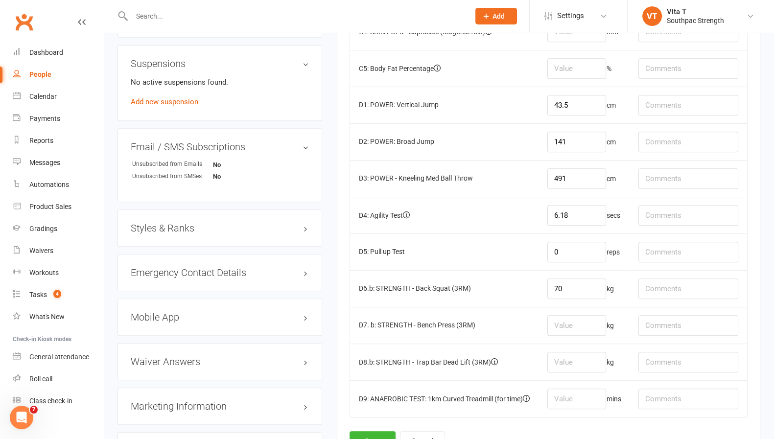
scroll to position [656, 0]
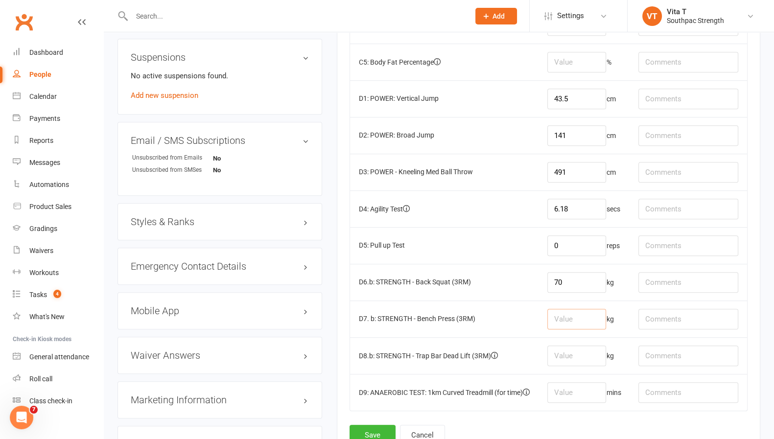
click at [568, 313] on input "number" at bounding box center [577, 319] width 59 height 21
type input "3"
type input "45"
click at [371, 430] on button "Save" at bounding box center [373, 435] width 46 height 21
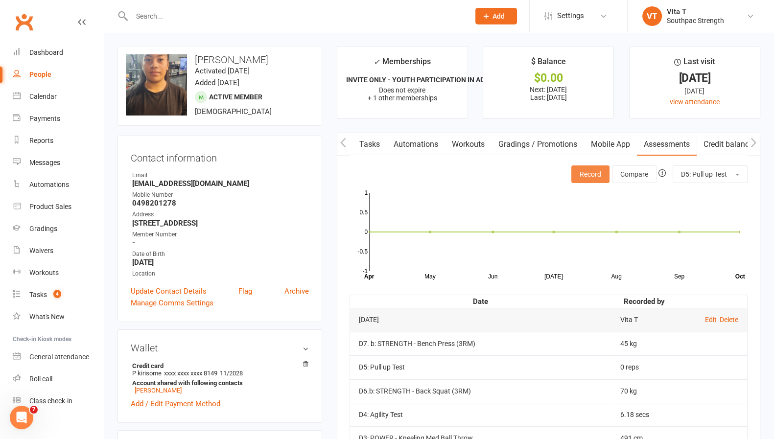
click at [586, 174] on button "Record" at bounding box center [591, 175] width 38 height 18
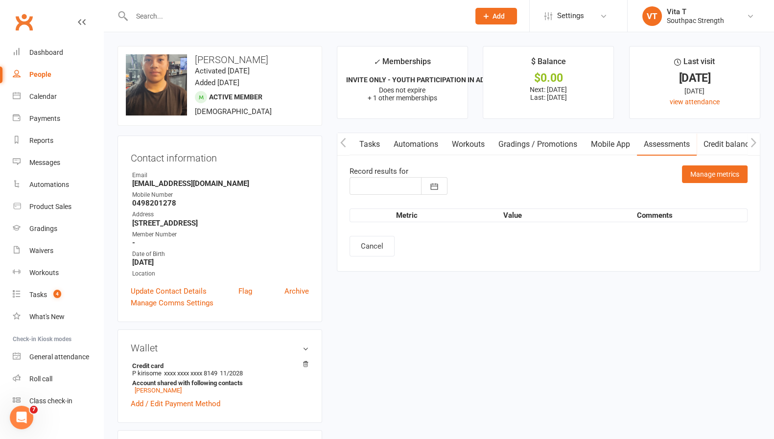
type input "[DATE]"
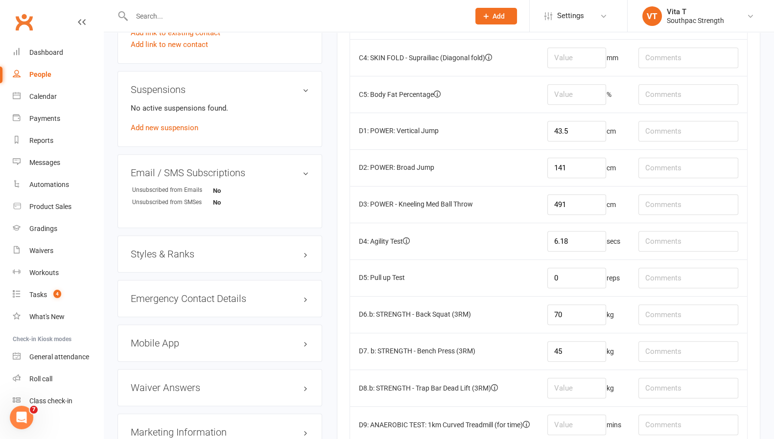
scroll to position [627, 0]
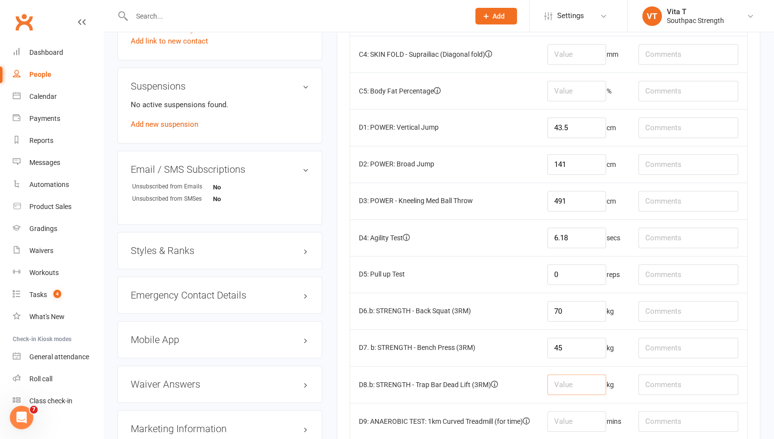
click at [585, 377] on input "number" at bounding box center [577, 385] width 59 height 21
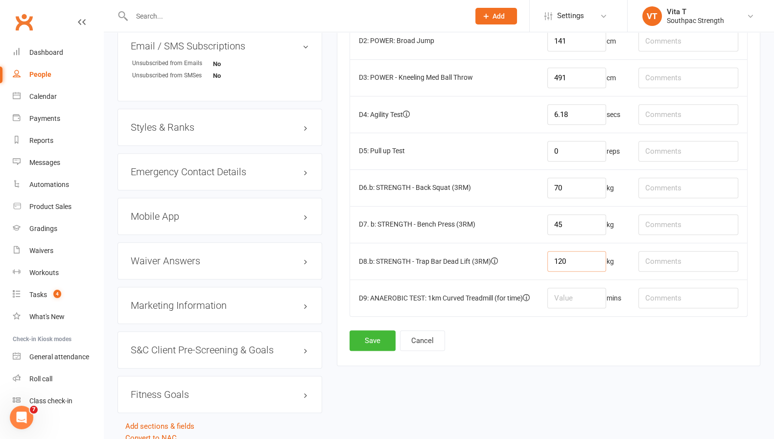
scroll to position [802, 0]
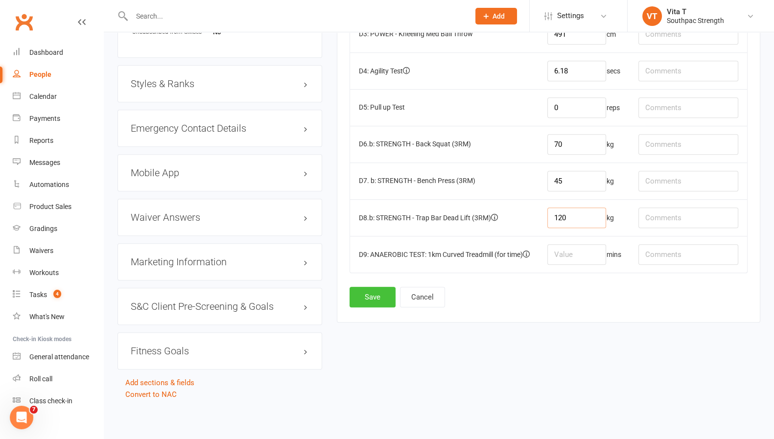
type input "120"
click at [384, 287] on button "Save" at bounding box center [373, 297] width 46 height 21
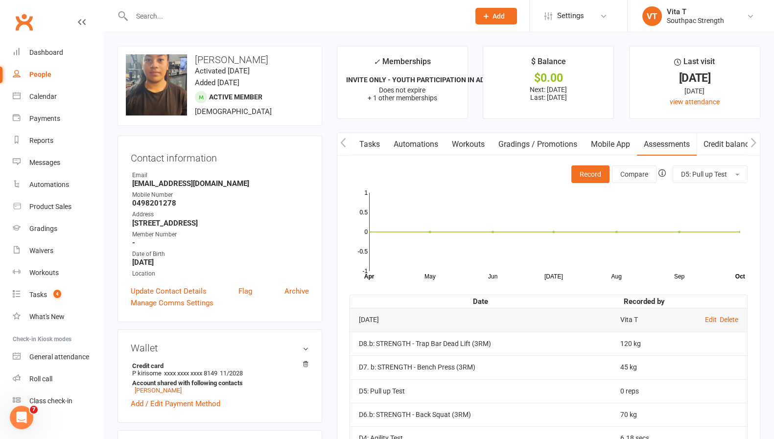
click at [584, 180] on button "Record" at bounding box center [591, 175] width 38 height 18
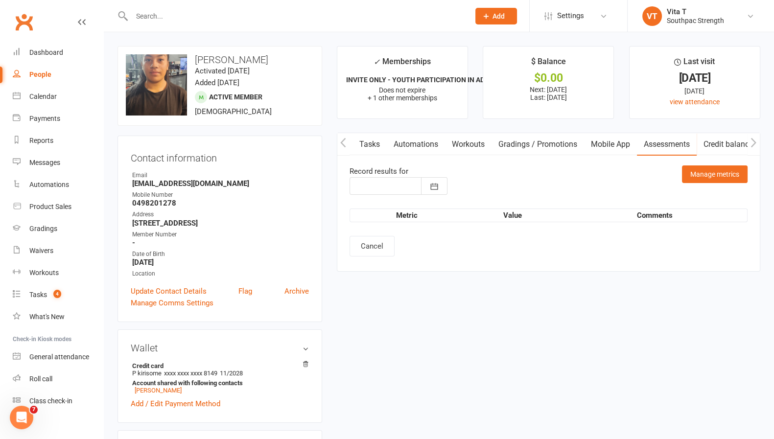
type input "[DATE]"
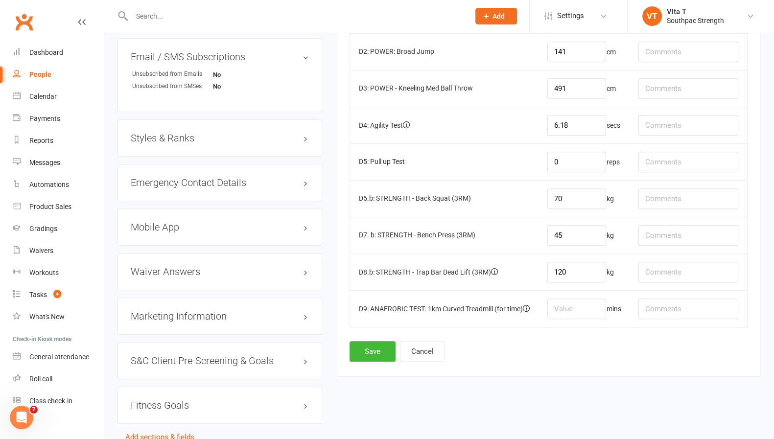
scroll to position [802, 0]
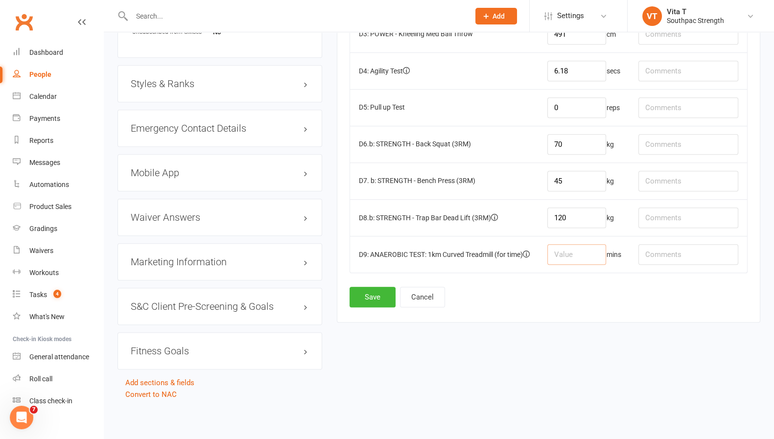
click at [569, 244] on input "number" at bounding box center [577, 254] width 59 height 21
type input "5.44"
click at [361, 287] on button "Save" at bounding box center [373, 297] width 46 height 21
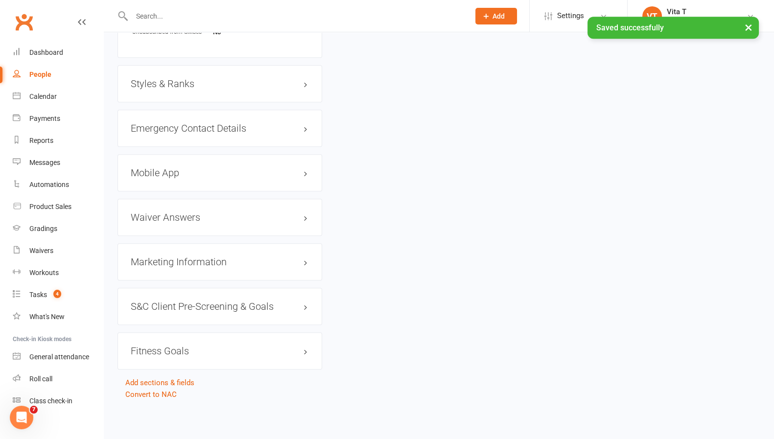
scroll to position [0, 0]
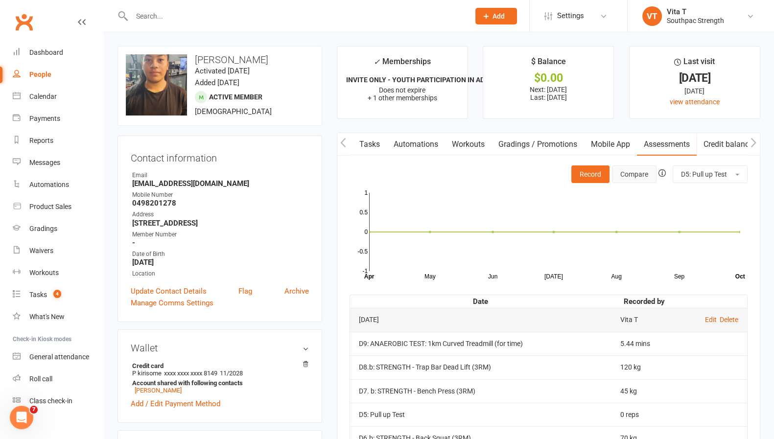
click at [623, 175] on button "Compare" at bounding box center [634, 175] width 45 height 18
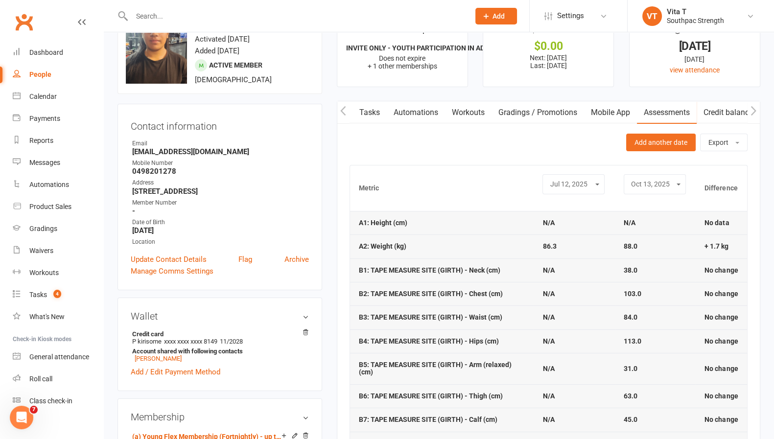
scroll to position [33, 0]
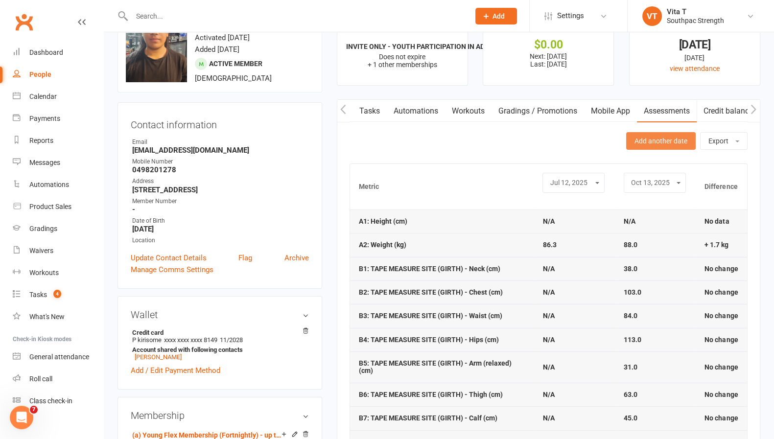
click at [669, 144] on button "Add another date" at bounding box center [661, 141] width 70 height 18
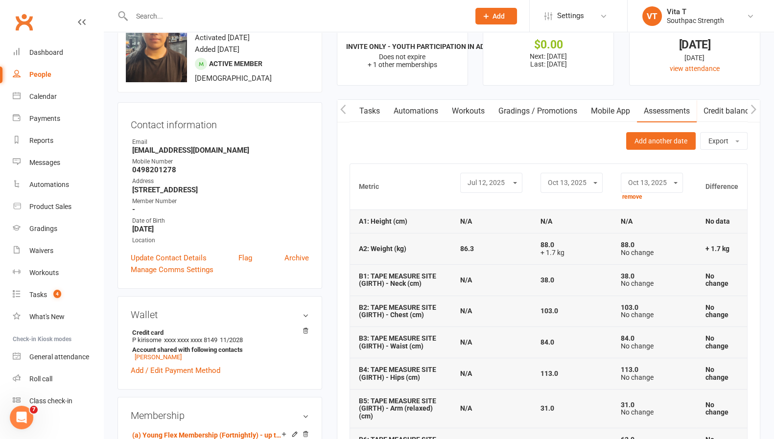
click at [571, 184] on select "[DATE] [DATE] [DATE]" at bounding box center [571, 182] width 49 height 11
select select "1"
click at [547, 177] on select "[DATE] [DATE] [DATE]" at bounding box center [571, 182] width 49 height 11
click at [514, 186] on select "[DATE] [DATE] [DATE]" at bounding box center [491, 182] width 49 height 11
select select "0"
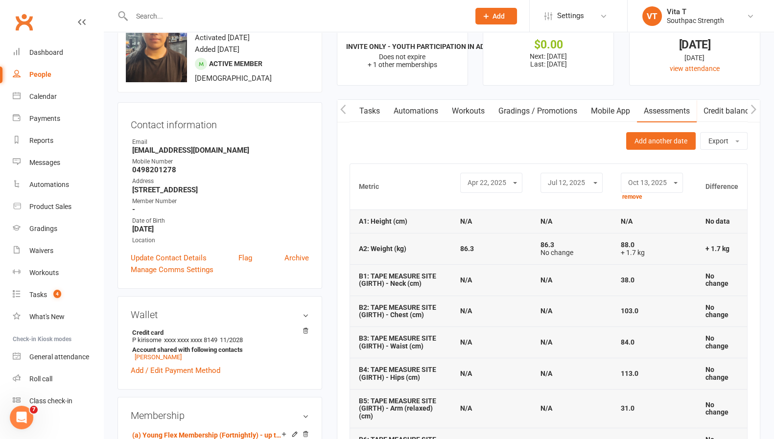
click at [467, 177] on select "[DATE] [DATE] [DATE]" at bounding box center [491, 182] width 49 height 11
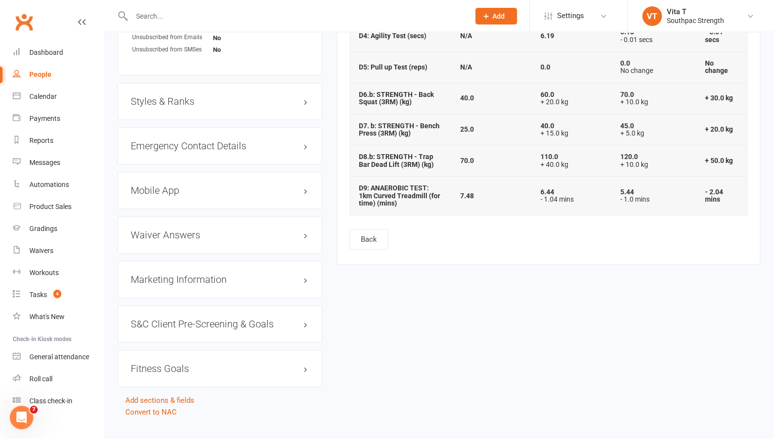
scroll to position [786, 0]
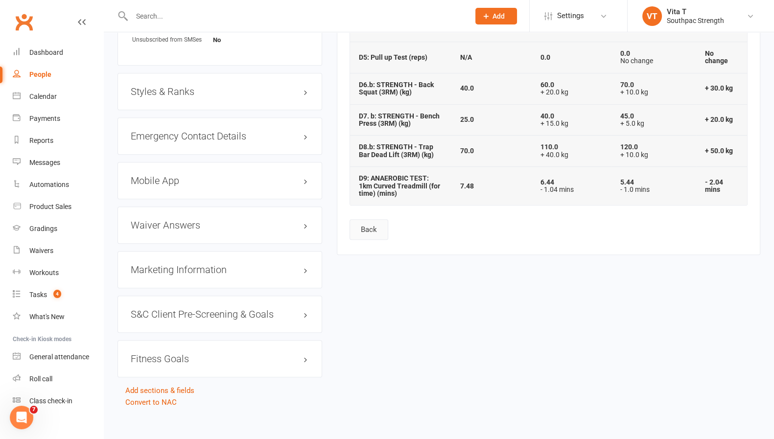
click at [364, 219] on button "Back" at bounding box center [369, 229] width 39 height 21
